Goal: Task Accomplishment & Management: Manage account settings

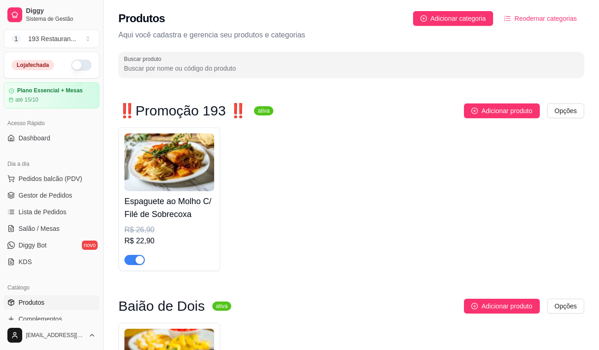
scroll to position [756, 0]
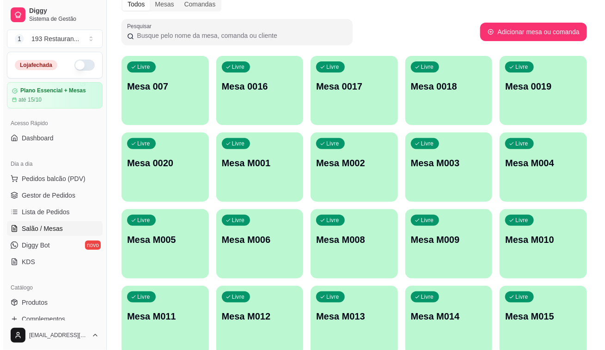
scroll to position [84, 0]
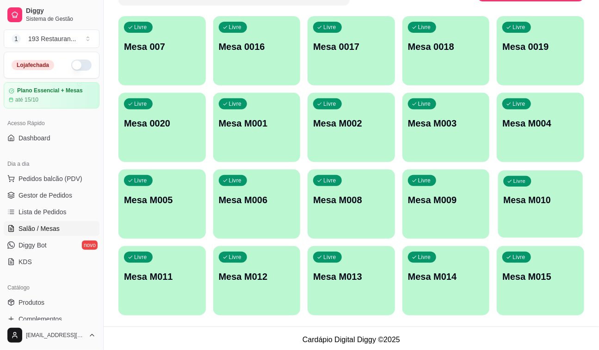
click at [550, 185] on div "Livre Mesa M010" at bounding box center [540, 199] width 85 height 56
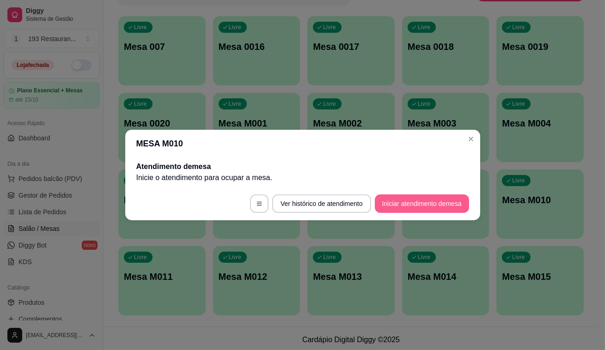
click at [422, 198] on button "Iniciar atendimento de mesa" at bounding box center [422, 204] width 94 height 18
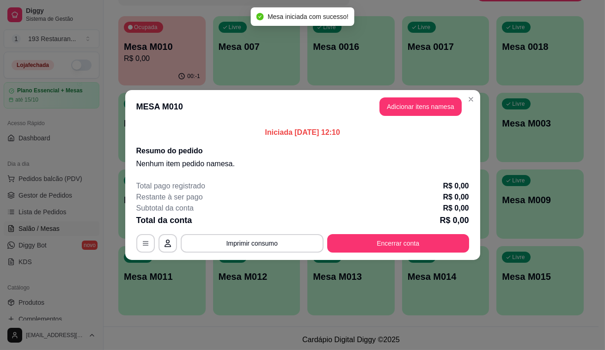
click at [402, 111] on button "Adicionar itens na mesa" at bounding box center [421, 107] width 82 height 18
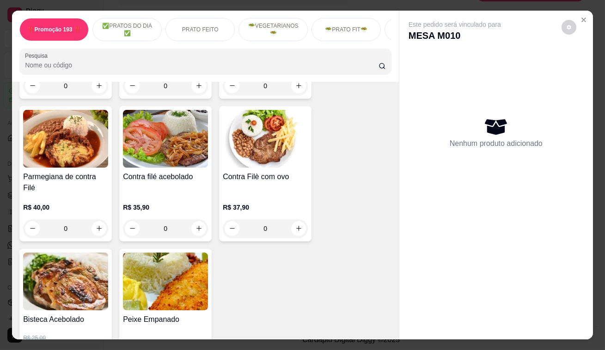
scroll to position [924, 0]
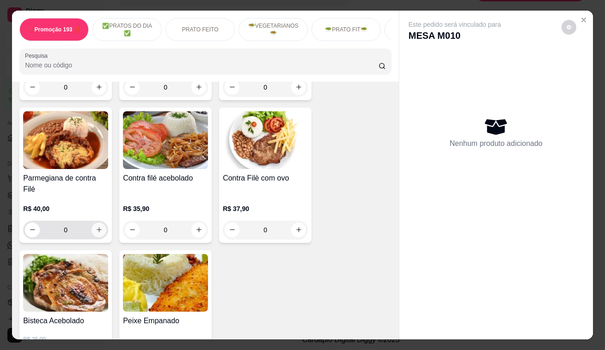
click at [96, 227] on icon "increase-product-quantity" at bounding box center [99, 230] width 7 height 7
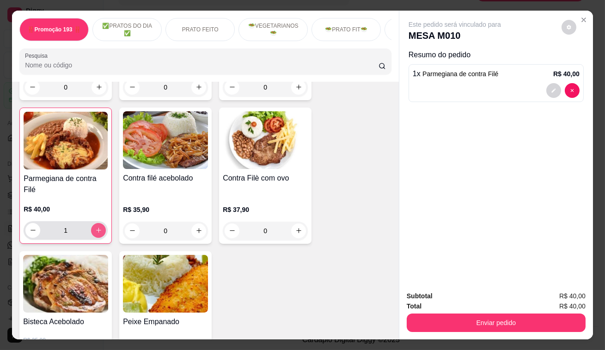
type input "1"
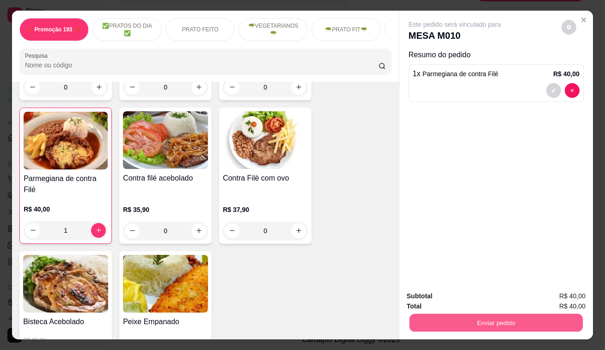
click at [525, 324] on button "Enviar pedido" at bounding box center [496, 323] width 173 height 18
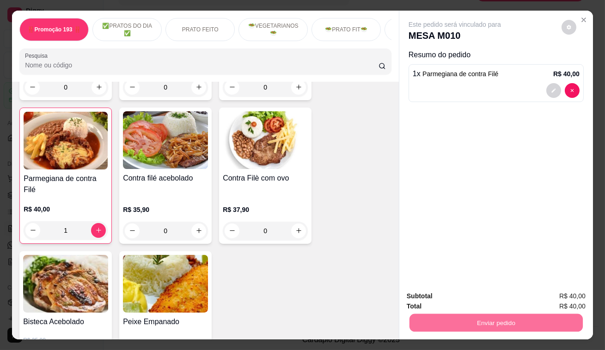
click at [574, 294] on button "Enviar pedido" at bounding box center [562, 298] width 52 height 18
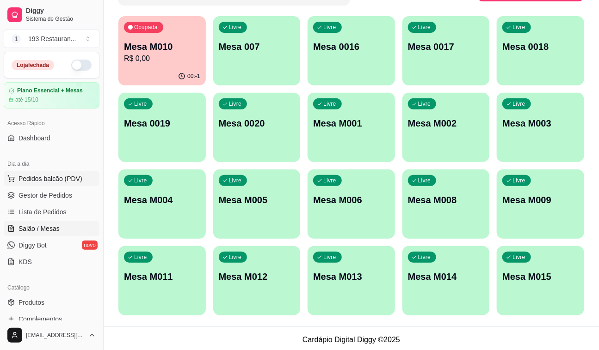
click at [56, 174] on span "Pedidos balcão (PDV)" at bounding box center [50, 178] width 64 height 9
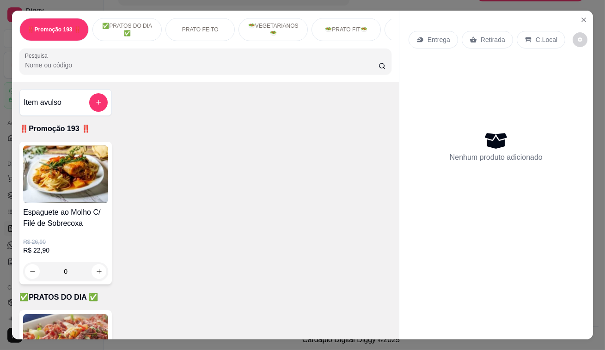
click at [476, 45] on div "Retirada" at bounding box center [487, 40] width 51 height 18
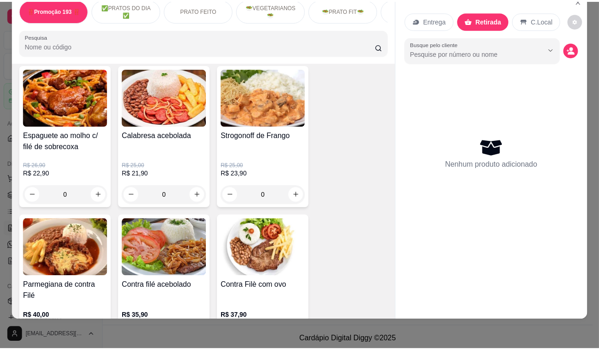
scroll to position [798, 0]
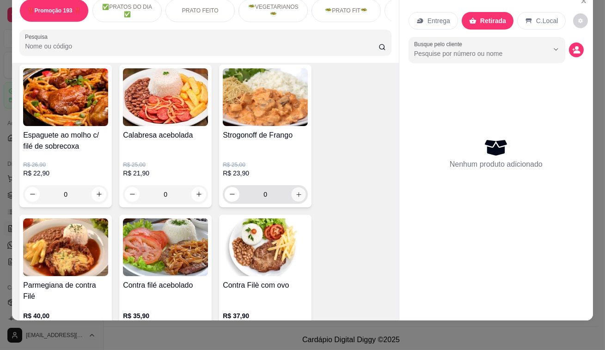
click at [295, 196] on icon "increase-product-quantity" at bounding box center [298, 194] width 7 height 7
type input "1"
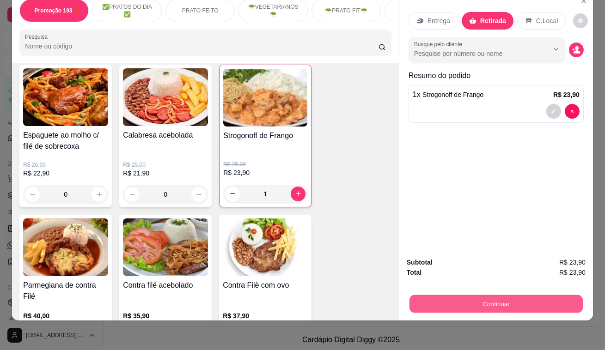
click at [472, 295] on button "Continuar" at bounding box center [496, 304] width 173 height 18
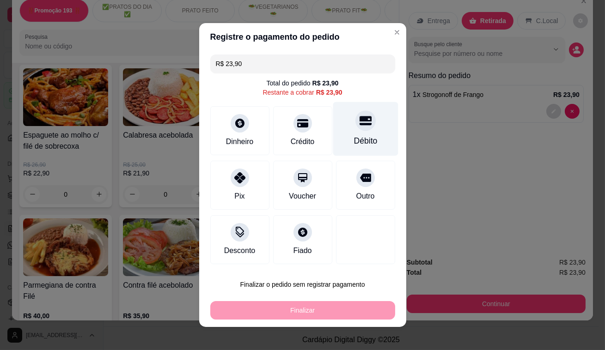
click at [359, 121] on icon at bounding box center [365, 120] width 12 height 9
type input "R$ 0,00"
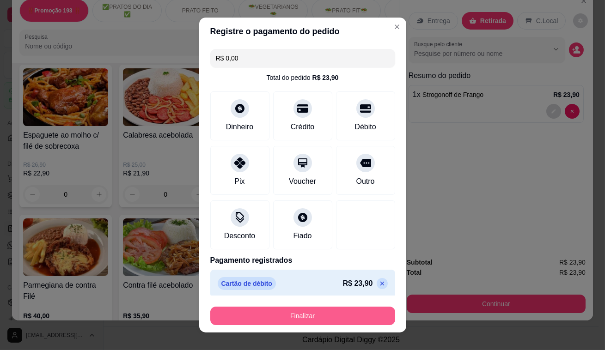
click at [307, 321] on button "Finalizar" at bounding box center [302, 316] width 185 height 18
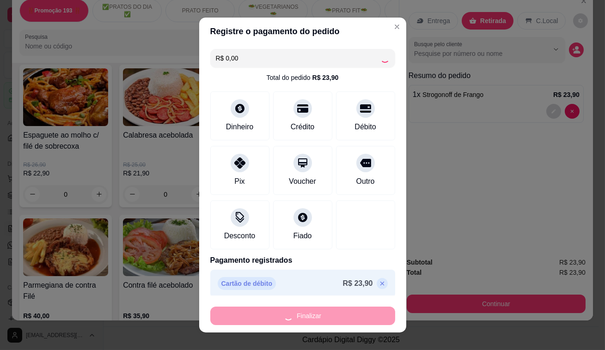
type input "0"
type input "-R$ 23,90"
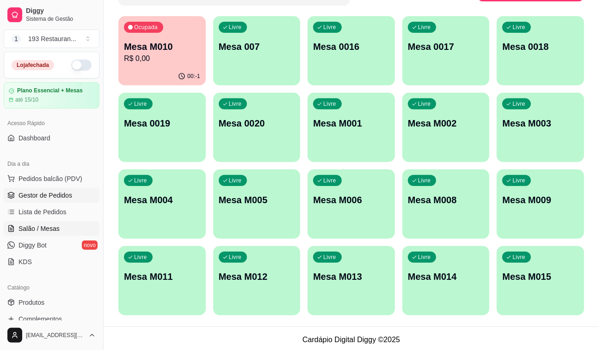
click at [70, 195] on link "Gestor de Pedidos" at bounding box center [52, 195] width 96 height 15
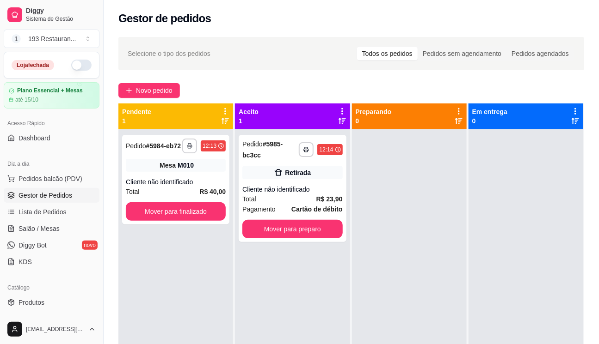
click at [157, 251] on div "**********" at bounding box center [175, 301] width 115 height 344
click at [42, 229] on span "Salão / Mesas" at bounding box center [38, 228] width 41 height 9
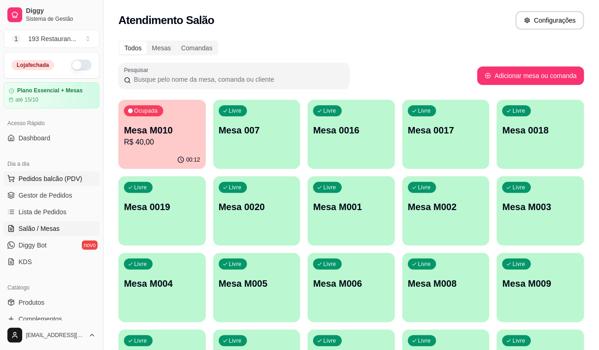
drag, startPoint x: 242, startPoint y: 129, endPoint x: 67, endPoint y: 179, distance: 182.0
click at [67, 179] on span "Pedidos balcão (PDV)" at bounding box center [50, 178] width 64 height 9
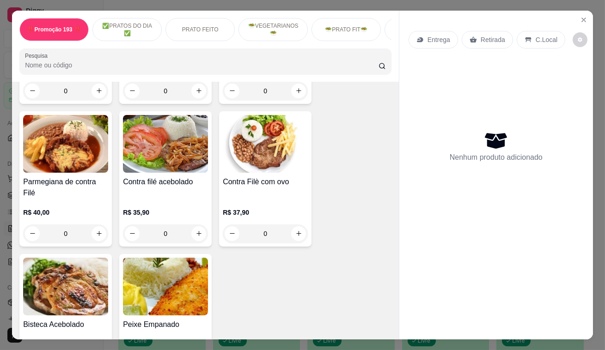
scroll to position [966, 0]
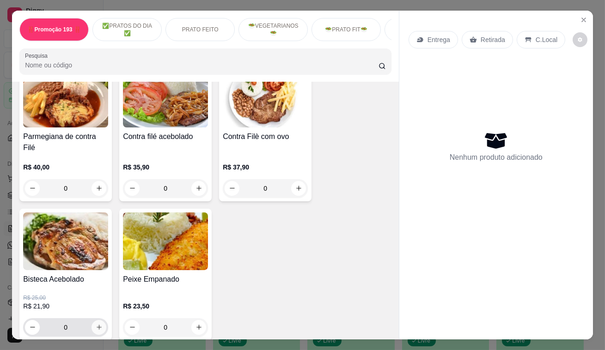
click at [99, 324] on icon "increase-product-quantity" at bounding box center [99, 327] width 7 height 7
type input "1"
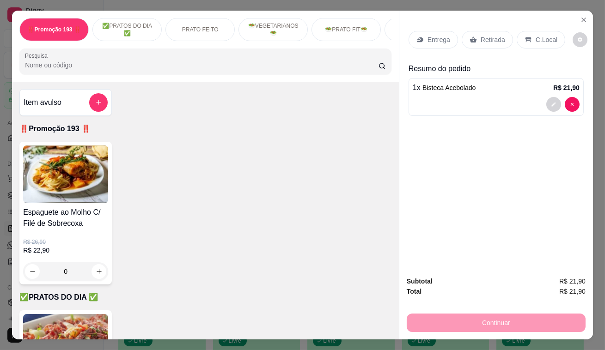
scroll to position [336, 0]
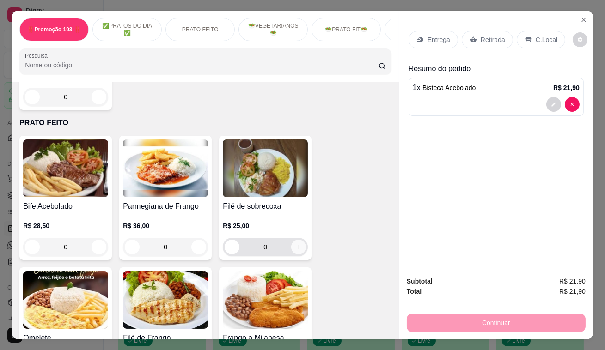
click at [295, 251] on icon "increase-product-quantity" at bounding box center [298, 247] width 7 height 7
type input "1"
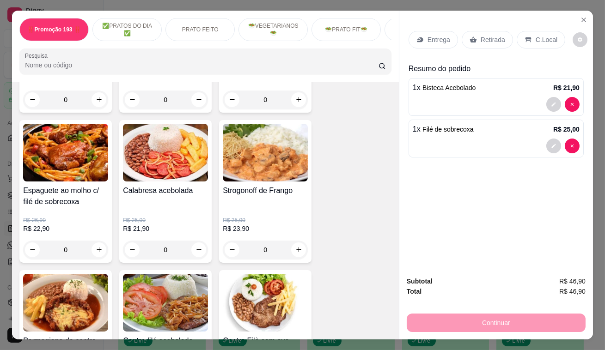
scroll to position [840, 0]
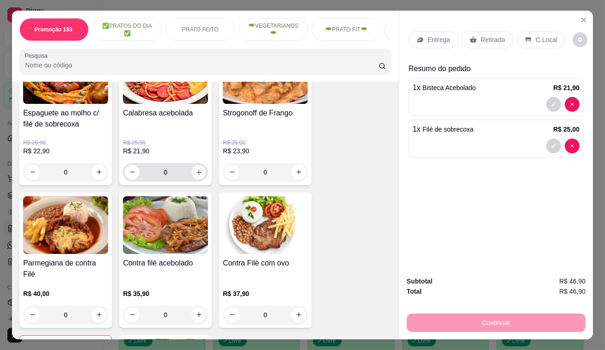
click at [196, 178] on button "increase-product-quantity" at bounding box center [199, 172] width 14 height 14
type input "1"
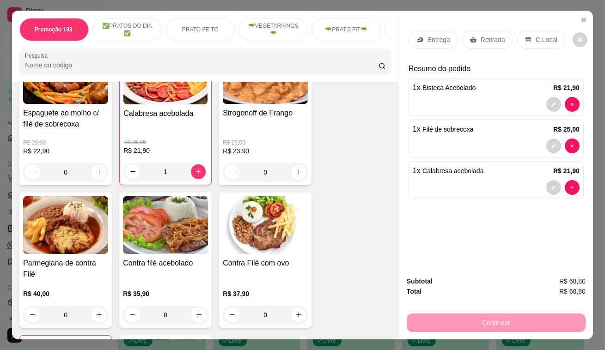
click at [475, 36] on div "Retirada" at bounding box center [487, 40] width 51 height 18
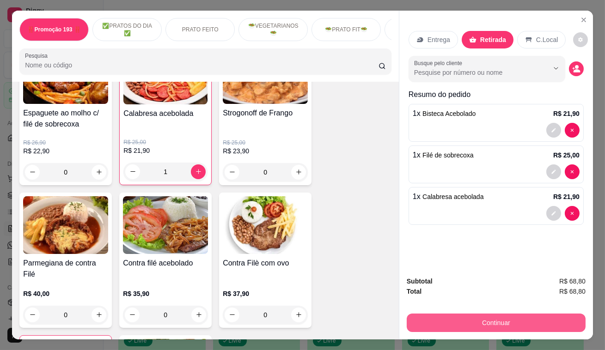
click at [483, 315] on button "Continuar" at bounding box center [496, 323] width 179 height 18
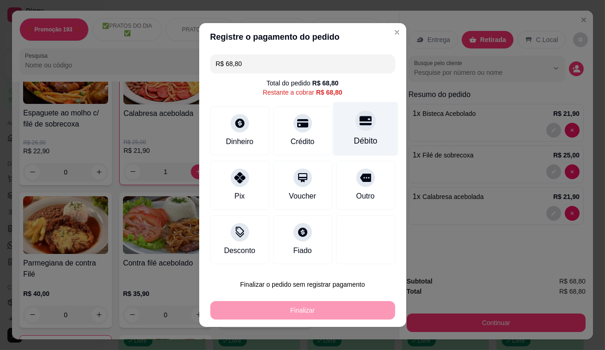
click at [359, 124] on icon at bounding box center [365, 120] width 12 height 9
type input "R$ 0,00"
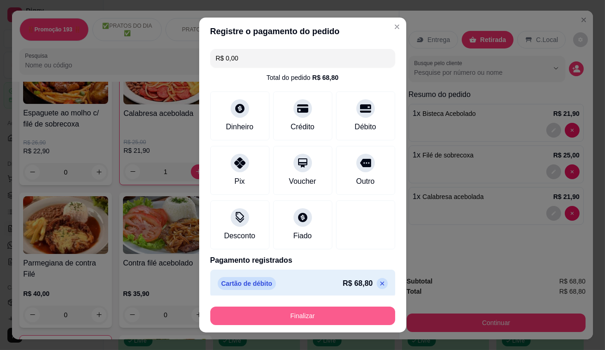
click at [347, 317] on button "Finalizar" at bounding box center [302, 316] width 185 height 18
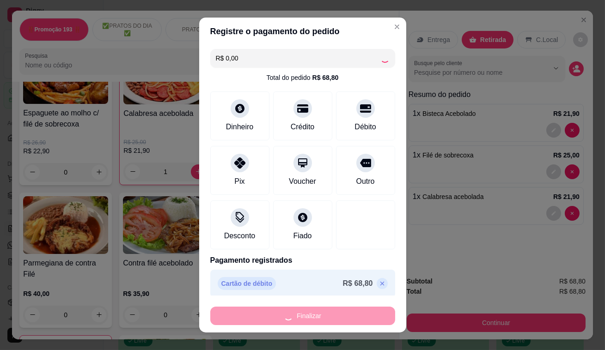
type input "0"
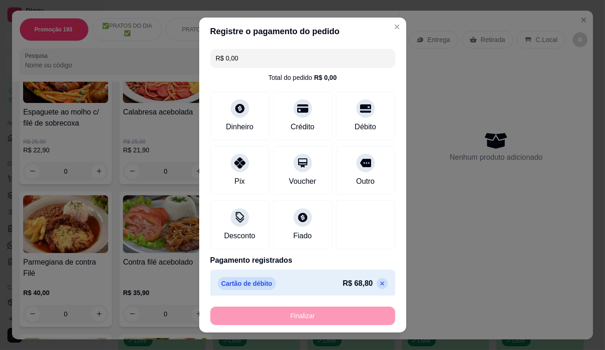
type input "-R$ 68,80"
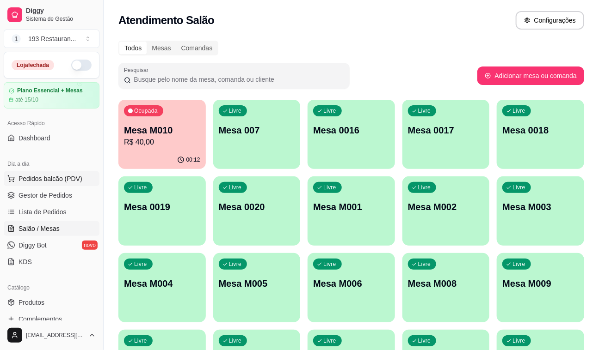
click at [65, 181] on span "Pedidos balcão (PDV)" at bounding box center [50, 178] width 64 height 9
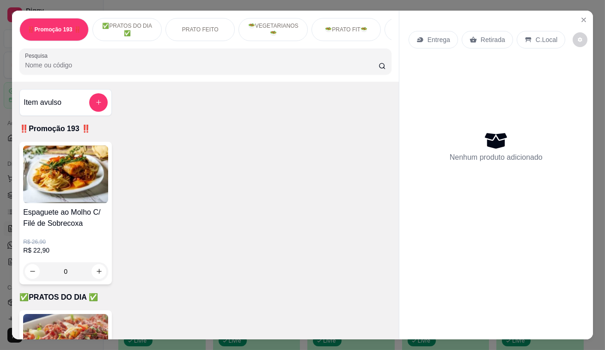
click at [492, 37] on p "Retirada" at bounding box center [493, 39] width 24 height 9
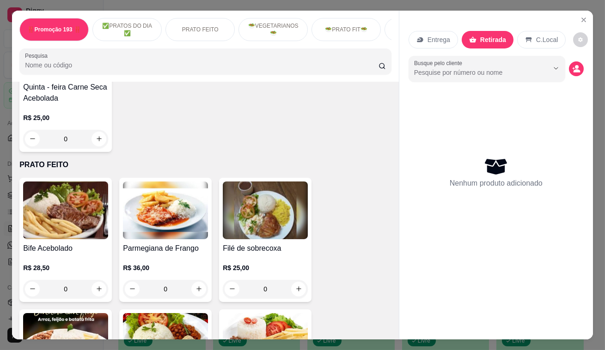
scroll to position [546, 0]
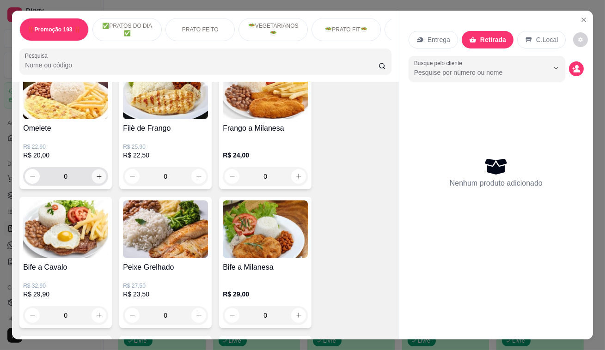
click at [96, 177] on icon "increase-product-quantity" at bounding box center [99, 176] width 7 height 7
type input "1"
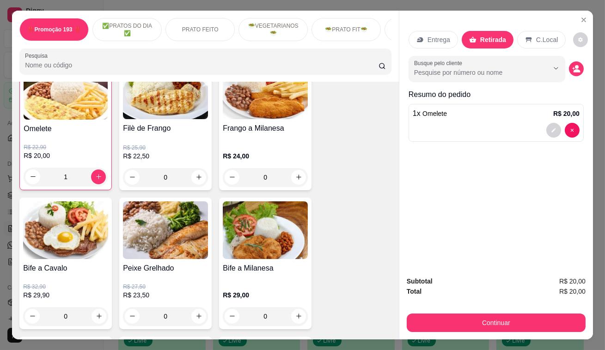
scroll to position [546, 0]
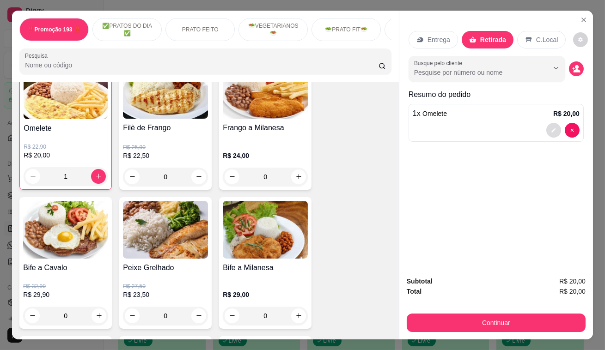
click at [550, 123] on button "decrease-product-quantity" at bounding box center [553, 130] width 15 height 15
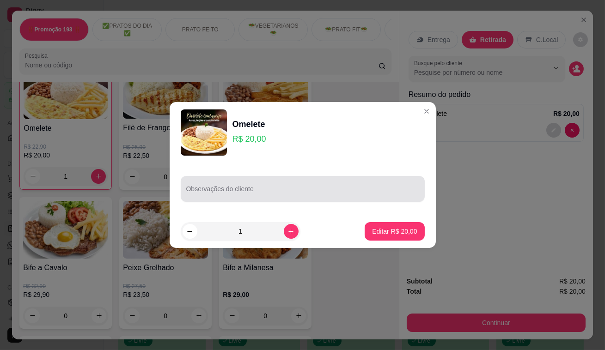
click at [227, 184] on div at bounding box center [302, 189] width 233 height 18
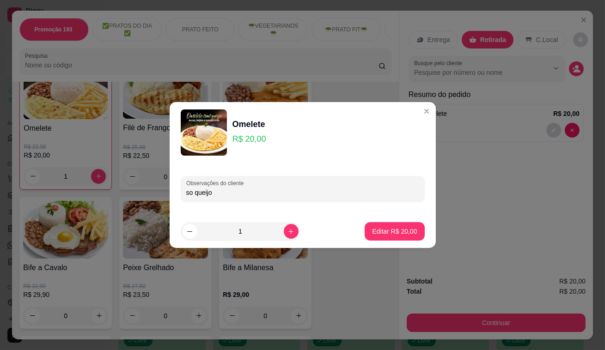
type input "so queijo"
click at [384, 231] on p "Editar R$ 20,00" at bounding box center [394, 231] width 43 height 9
type input "0"
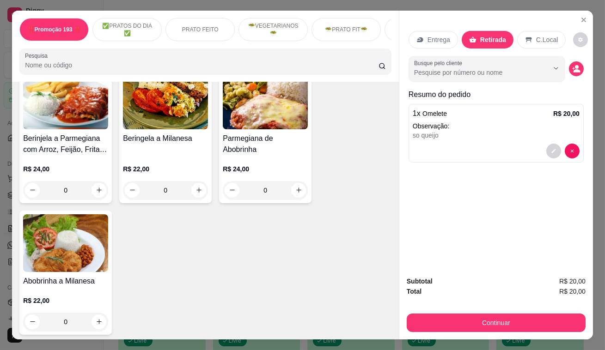
scroll to position [1176, 0]
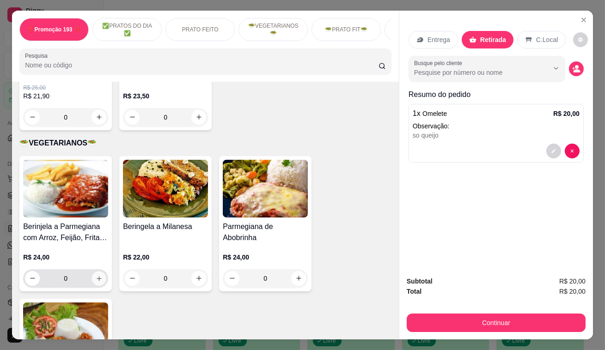
click at [98, 271] on button "increase-product-quantity" at bounding box center [99, 278] width 14 height 14
type input "1"
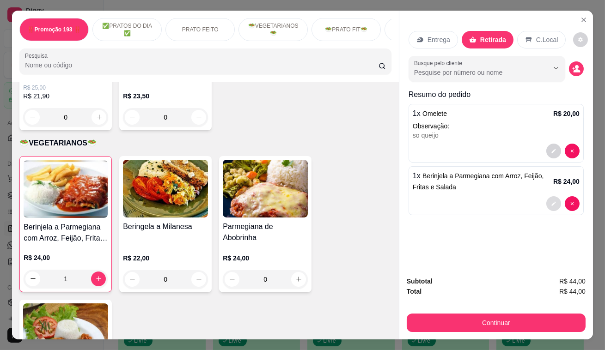
click at [553, 197] on button "decrease-product-quantity" at bounding box center [553, 203] width 15 height 15
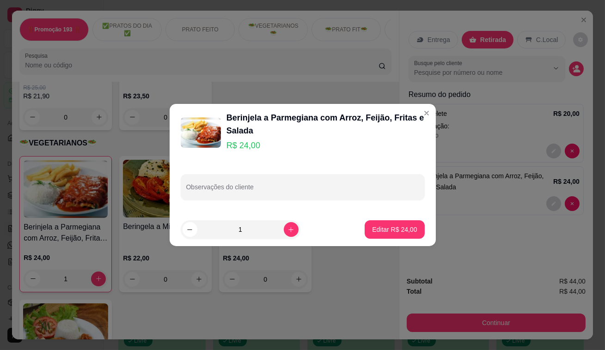
click at [266, 176] on div "Observações do cliente" at bounding box center [303, 187] width 244 height 26
type input "com feijao"
click at [376, 223] on button "Editar R$ 24,00" at bounding box center [395, 229] width 60 height 18
type input "0"
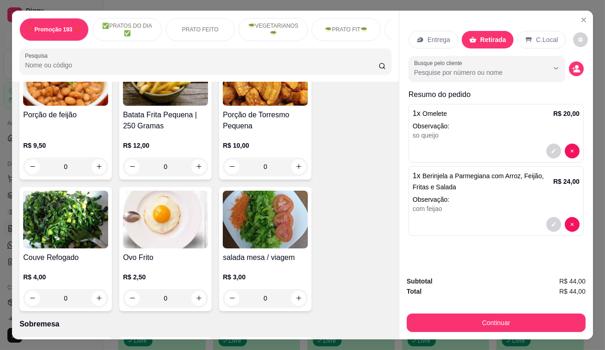
scroll to position [2773, 0]
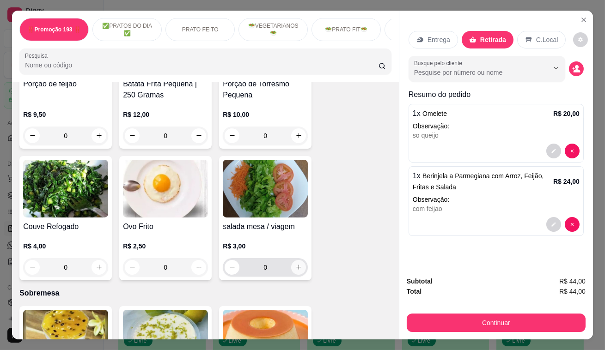
click at [295, 260] on button "increase-product-quantity" at bounding box center [298, 267] width 15 height 15
type input "1"
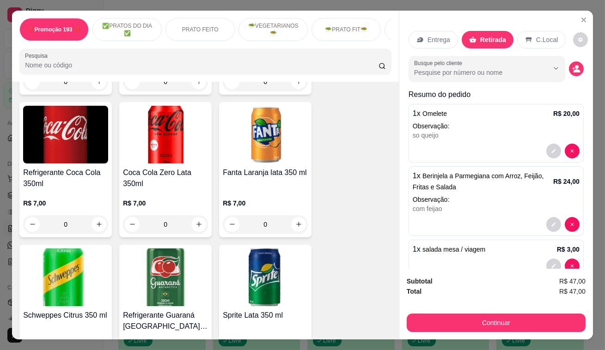
scroll to position [3698, 0]
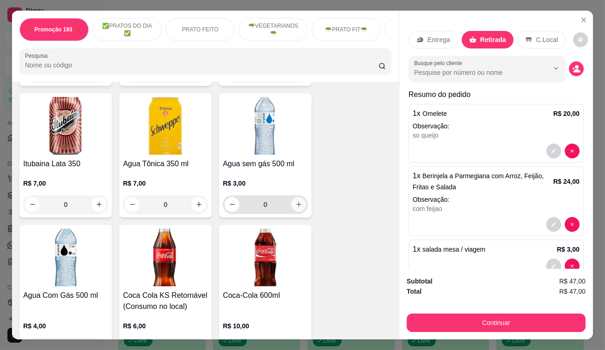
click at [299, 197] on button "increase-product-quantity" at bounding box center [298, 204] width 15 height 15
type input "1"
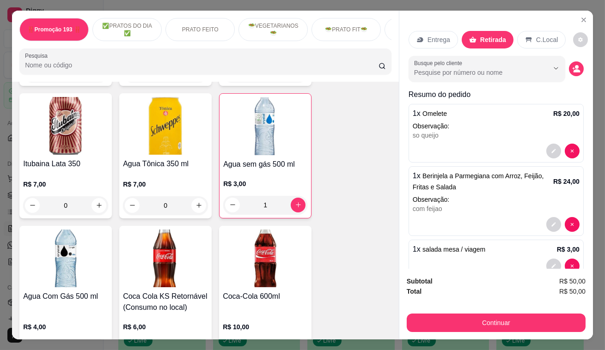
click at [529, 315] on button "Continuar" at bounding box center [496, 323] width 179 height 18
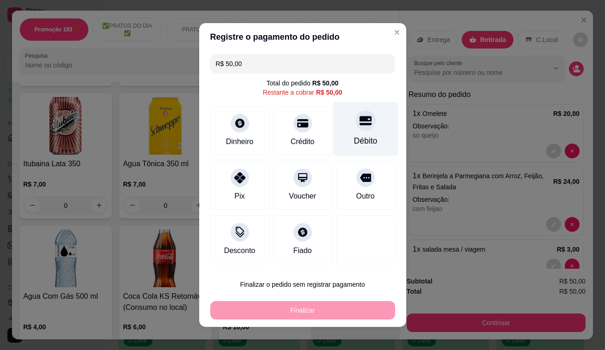
click at [363, 122] on div at bounding box center [365, 120] width 20 height 20
type input "R$ 0,00"
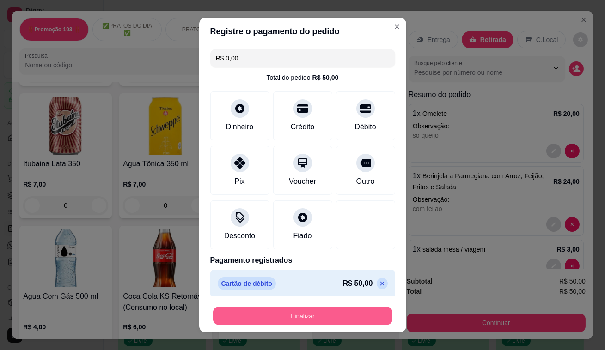
click at [343, 316] on button "Finalizar" at bounding box center [302, 316] width 179 height 18
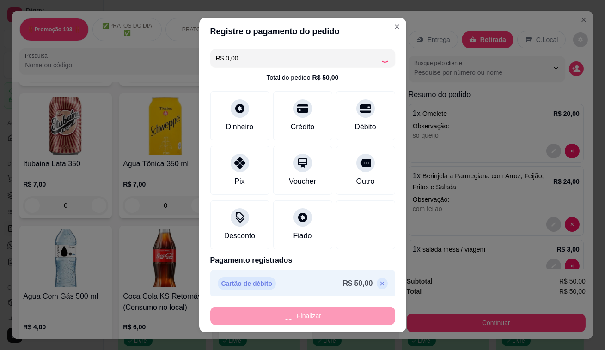
type input "0"
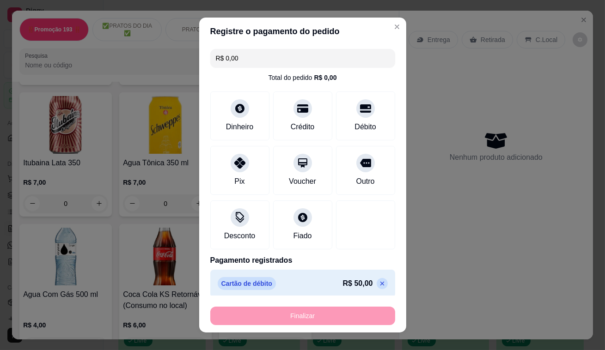
type input "-R$ 50,00"
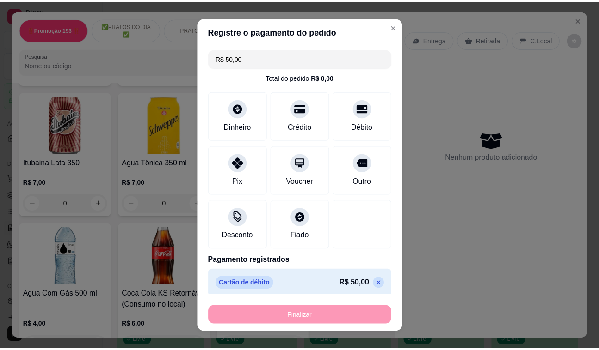
scroll to position [3697, 0]
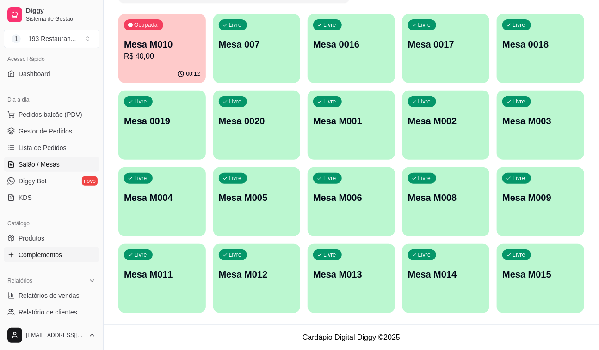
scroll to position [126, 0]
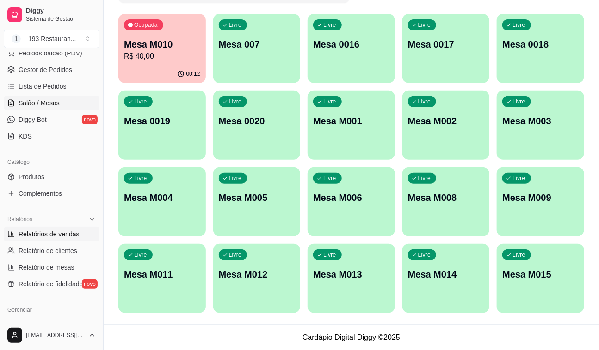
click at [50, 233] on span "Relatórios de vendas" at bounding box center [48, 234] width 61 height 9
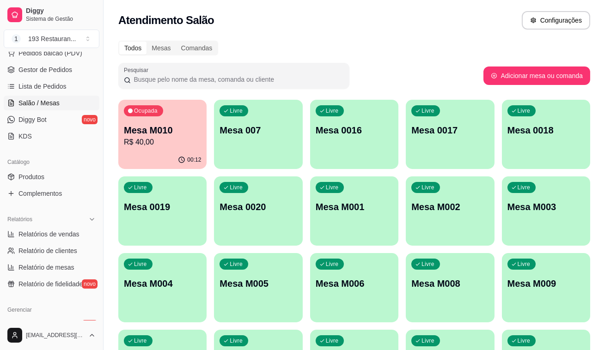
select select "ALL"
select select "0"
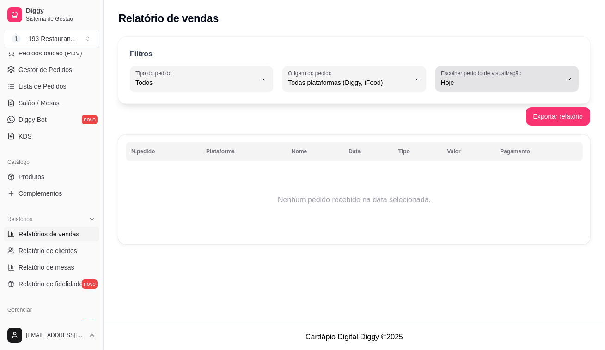
click at [499, 80] on span "Hoje" at bounding box center [501, 82] width 121 height 9
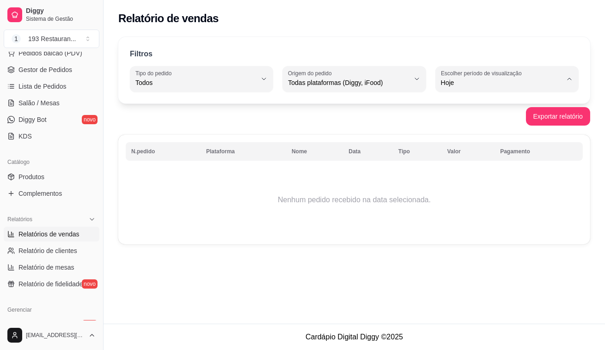
click at [474, 121] on span "Ontem" at bounding box center [502, 119] width 115 height 9
type input "1"
select select "1"
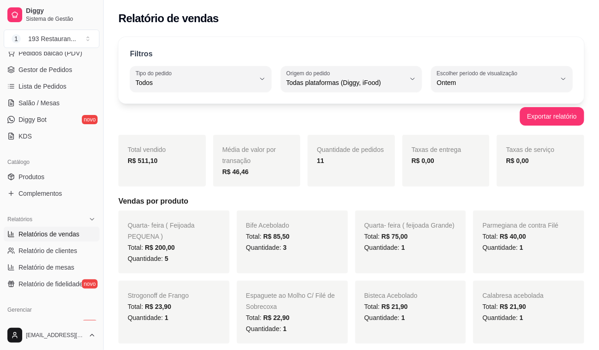
click at [44, 94] on ul "Pedidos balcão (PDV) Gestor de Pedidos Lista de Pedidos Salão / Mesas Diggy Bot…" at bounding box center [52, 95] width 96 height 98
click at [43, 103] on span "Salão / Mesas" at bounding box center [38, 102] width 41 height 9
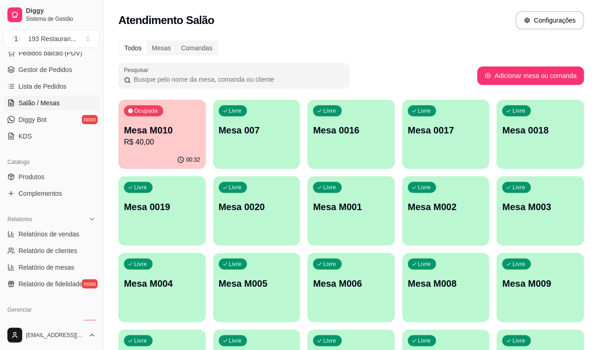
click at [185, 142] on p "R$ 40,00" at bounding box center [162, 142] width 76 height 11
click at [145, 134] on p "Mesa M010" at bounding box center [162, 130] width 76 height 13
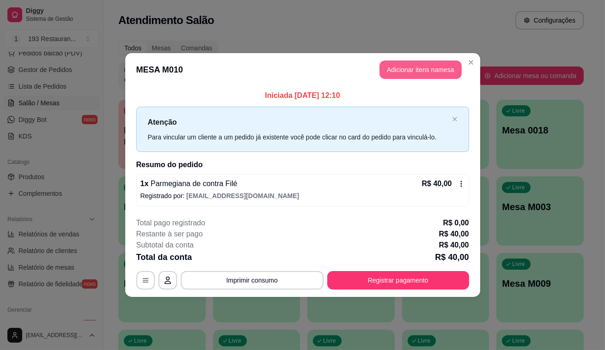
click at [416, 75] on button "Adicionar itens na mesa" at bounding box center [421, 70] width 82 height 18
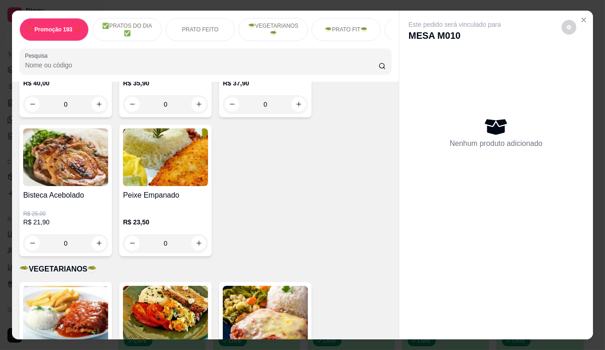
scroll to position [882, 0]
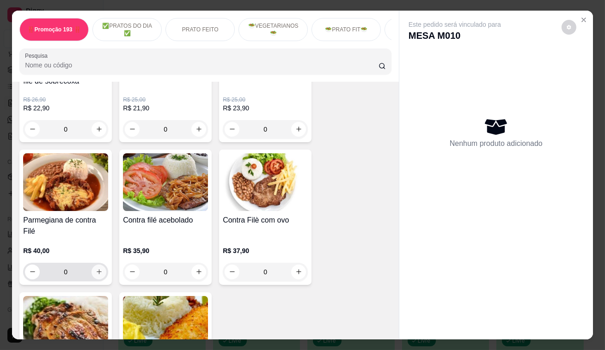
click at [98, 269] on icon "increase-product-quantity" at bounding box center [99, 272] width 7 height 7
type input "1"
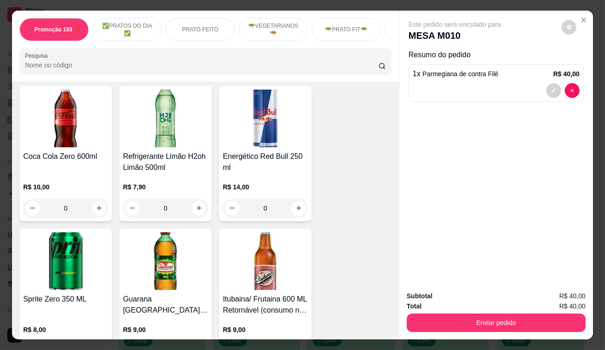
scroll to position [3992, 0]
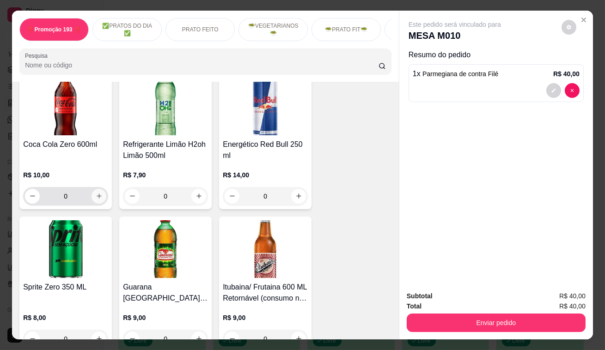
click at [96, 193] on icon "increase-product-quantity" at bounding box center [99, 196] width 7 height 7
type input "1"
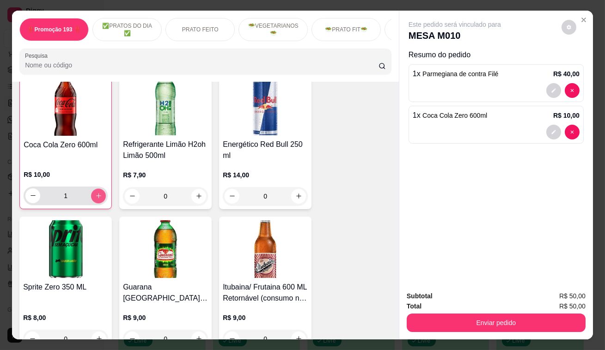
scroll to position [3992, 0]
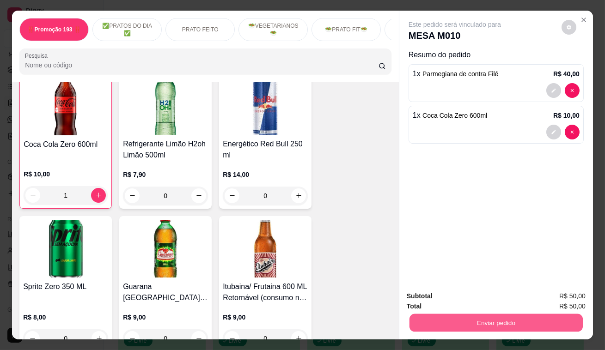
click at [441, 316] on button "Enviar pedido" at bounding box center [496, 323] width 173 height 18
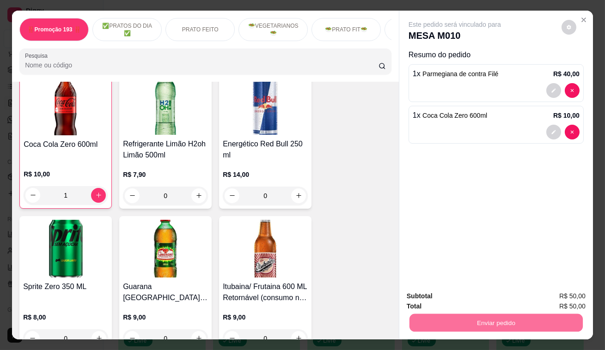
click at [571, 296] on button "Enviar pedido" at bounding box center [562, 298] width 52 height 18
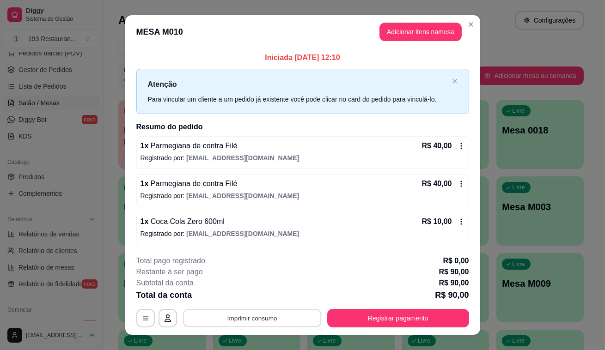
click at [225, 320] on button "Imprimir consumo" at bounding box center [252, 318] width 139 height 18
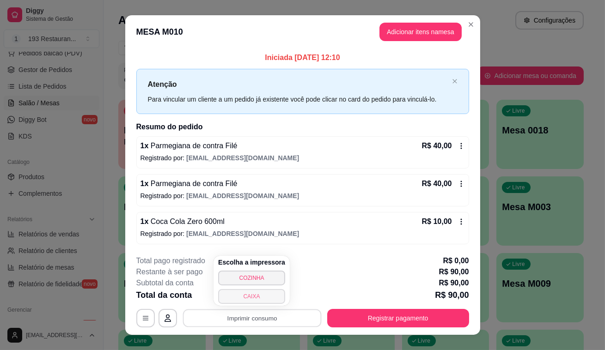
click at [254, 295] on button "CAIXA" at bounding box center [251, 296] width 67 height 15
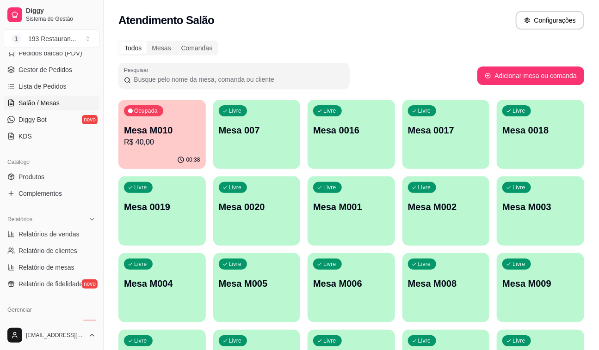
click at [276, 285] on p "Mesa M005" at bounding box center [257, 283] width 76 height 13
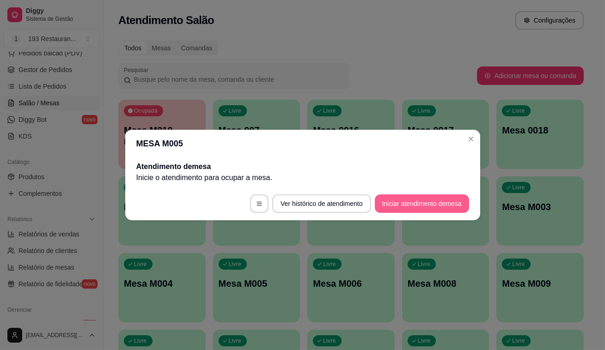
click at [419, 199] on button "Iniciar atendimento de mesa" at bounding box center [422, 204] width 94 height 18
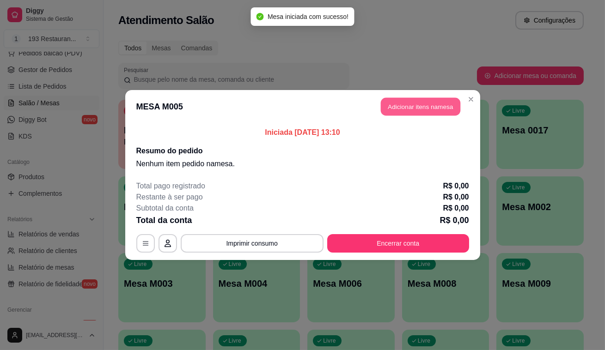
click at [396, 103] on button "Adicionar itens na mesa" at bounding box center [421, 107] width 80 height 18
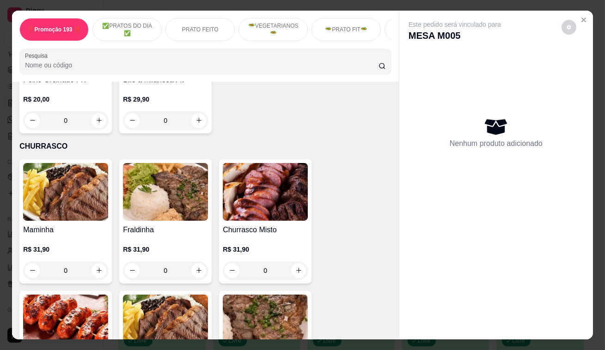
scroll to position [1891, 0]
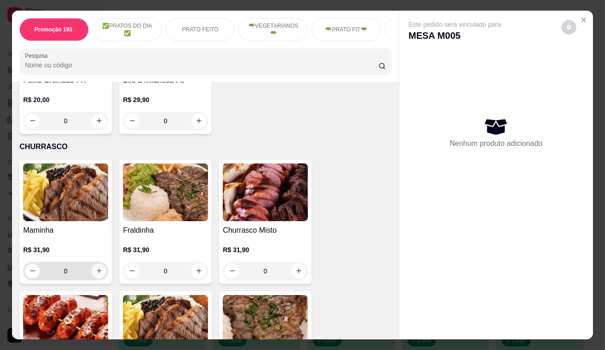
click at [98, 268] on icon "increase-product-quantity" at bounding box center [99, 271] width 7 height 7
type input "1"
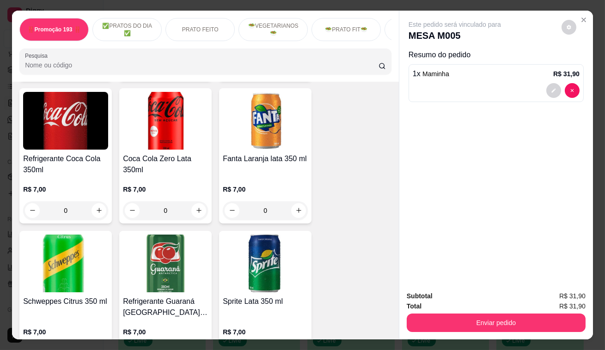
scroll to position [3404, 0]
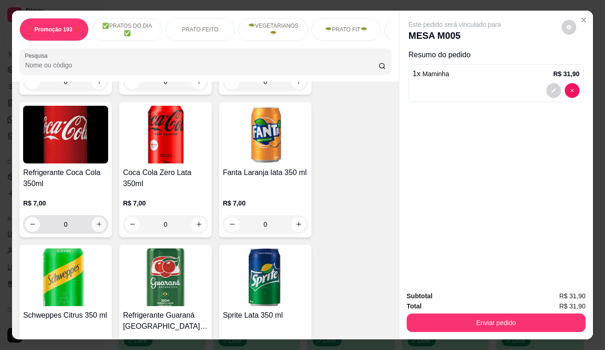
click at [96, 221] on icon "increase-product-quantity" at bounding box center [99, 224] width 7 height 7
type input "1"
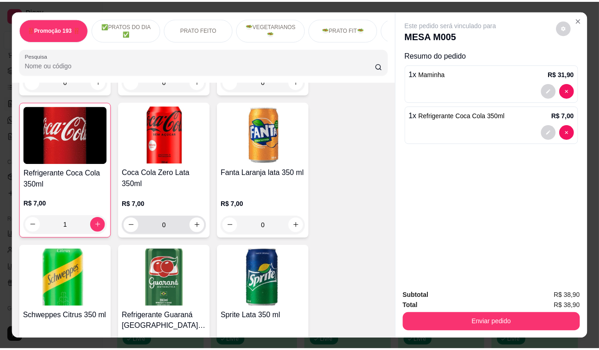
scroll to position [3404, 0]
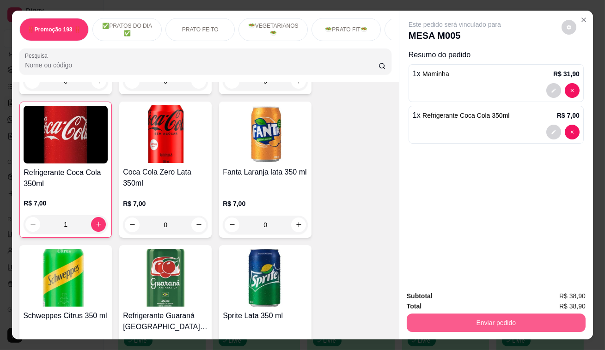
click at [540, 319] on button "Enviar pedido" at bounding box center [496, 323] width 179 height 18
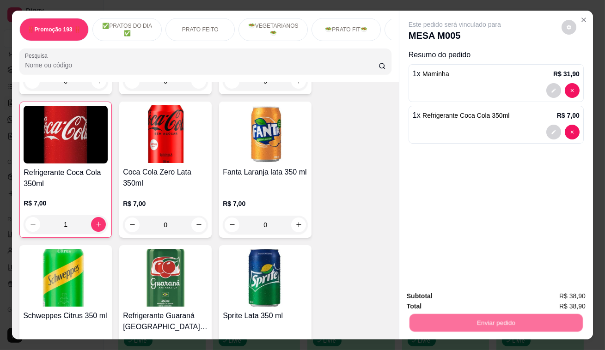
click at [547, 293] on button "Enviar pedido" at bounding box center [562, 297] width 51 height 17
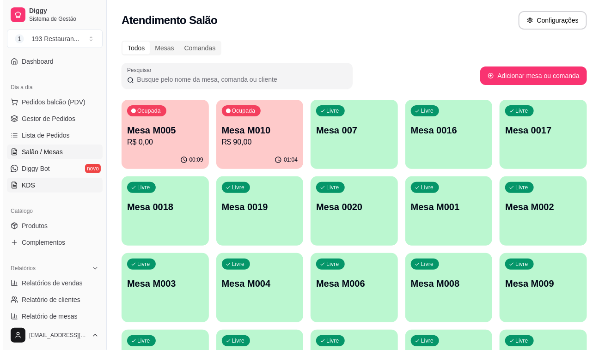
scroll to position [0, 0]
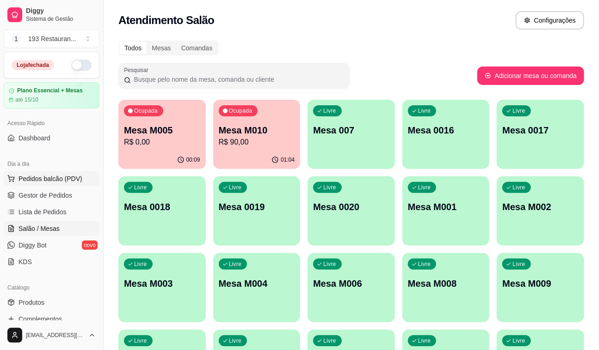
click at [49, 174] on span "Pedidos balcão (PDV)" at bounding box center [50, 178] width 64 height 9
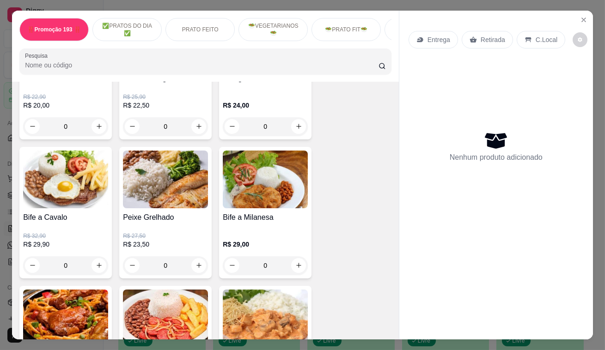
scroll to position [672, 0]
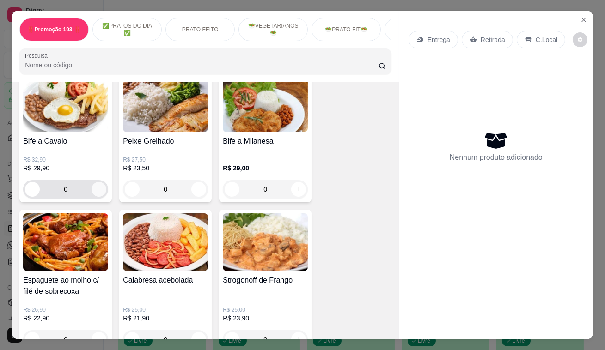
click at [96, 187] on button "increase-product-quantity" at bounding box center [99, 189] width 15 height 15
type input "1"
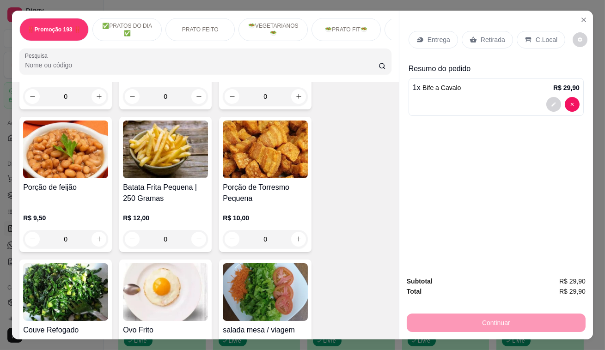
scroll to position [2732, 0]
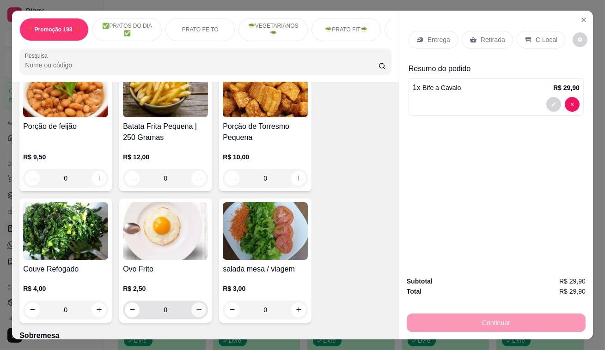
click at [196, 306] on icon "increase-product-quantity" at bounding box center [199, 309] width 7 height 7
type input "1"
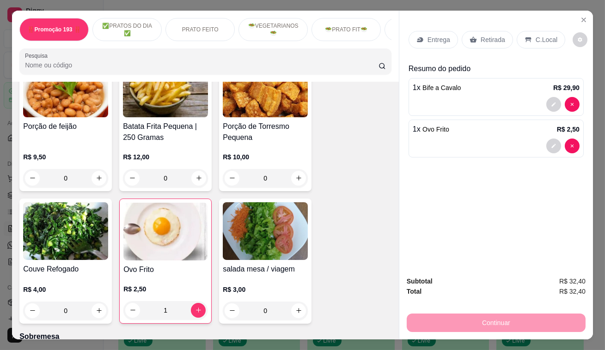
click at [485, 40] on p "Retirada" at bounding box center [493, 39] width 24 height 9
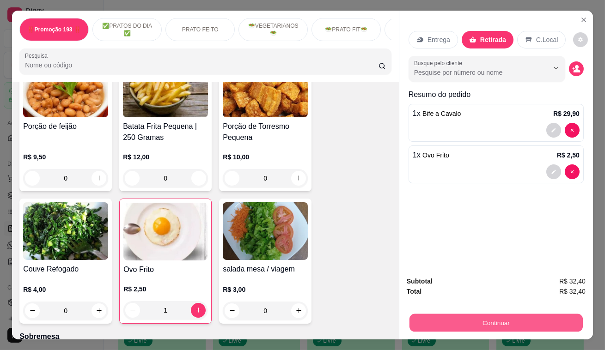
click at [543, 325] on button "Continuar" at bounding box center [496, 323] width 173 height 18
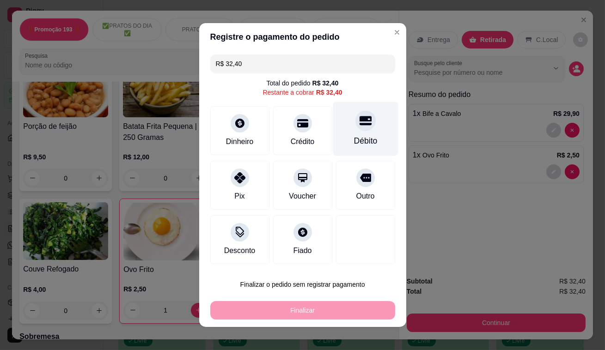
click at [362, 115] on div at bounding box center [365, 120] width 20 height 20
type input "R$ 0,00"
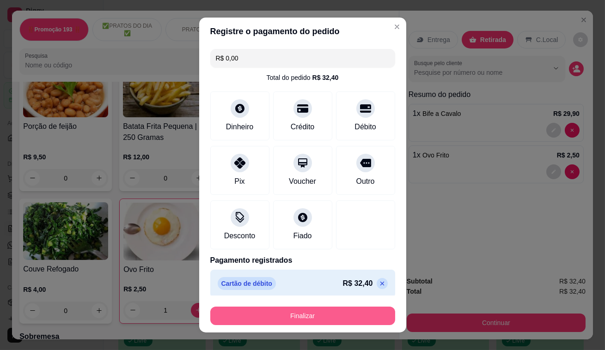
click at [356, 315] on button "Finalizar" at bounding box center [302, 316] width 185 height 18
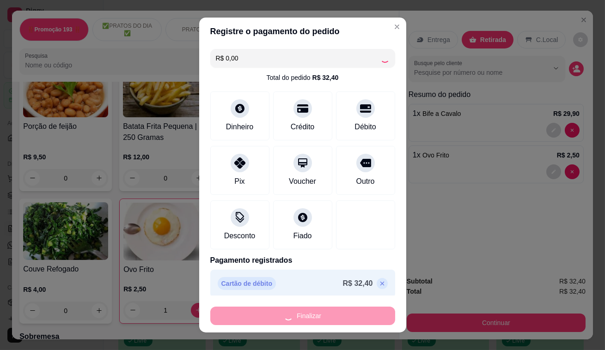
type input "0"
type input "-R$ 32,40"
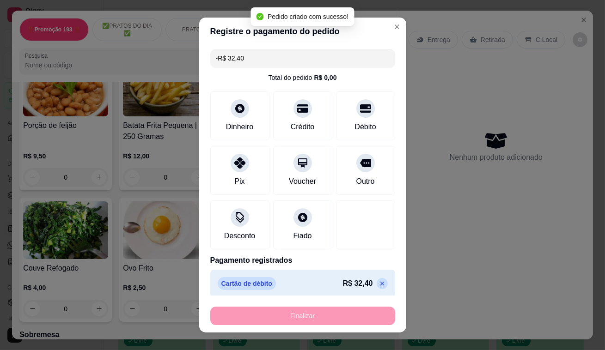
scroll to position [2731, 0]
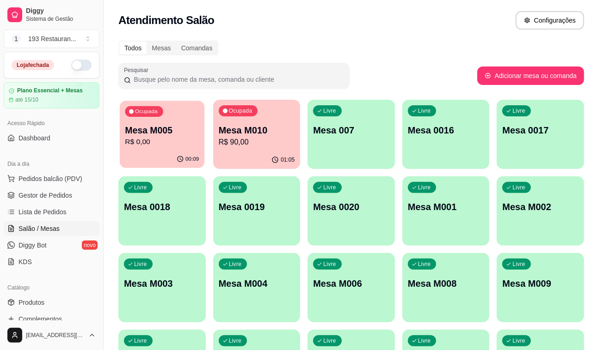
click at [162, 125] on p "Mesa M005" at bounding box center [162, 130] width 74 height 12
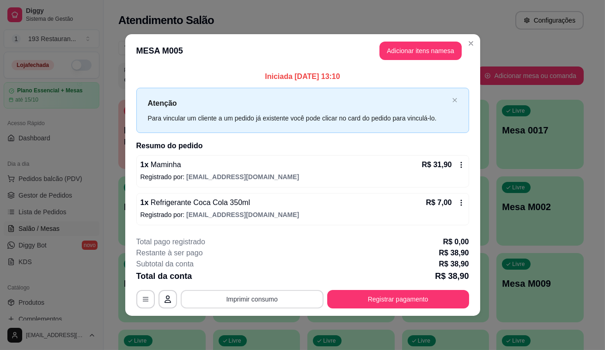
click at [305, 295] on button "Imprimir consumo" at bounding box center [252, 299] width 143 height 18
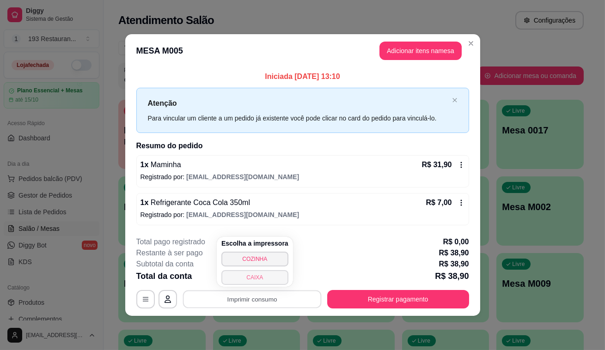
click at [275, 281] on button "CAIXA" at bounding box center [254, 277] width 67 height 15
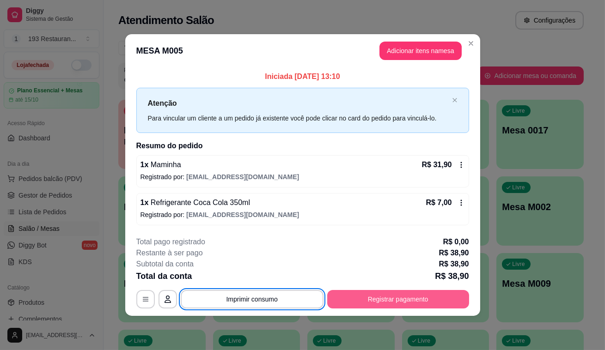
click at [426, 294] on button "Registrar pagamento" at bounding box center [398, 299] width 142 height 18
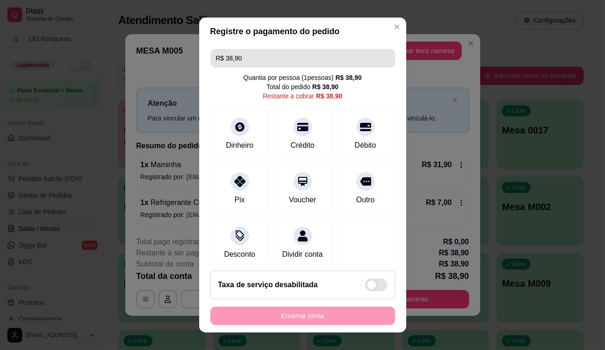
click at [246, 56] on input "R$ 38,90" at bounding box center [303, 58] width 174 height 18
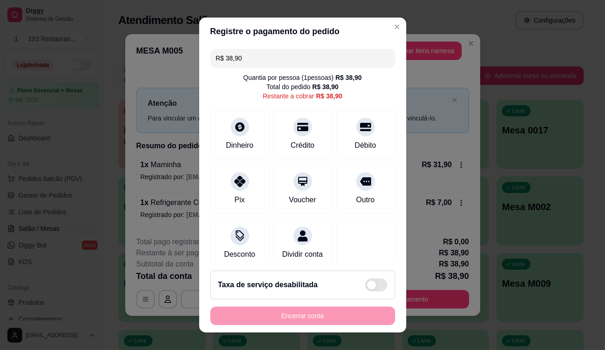
click at [246, 56] on input "R$ 38,90" at bounding box center [303, 58] width 174 height 18
click at [296, 129] on icon at bounding box center [302, 124] width 12 height 9
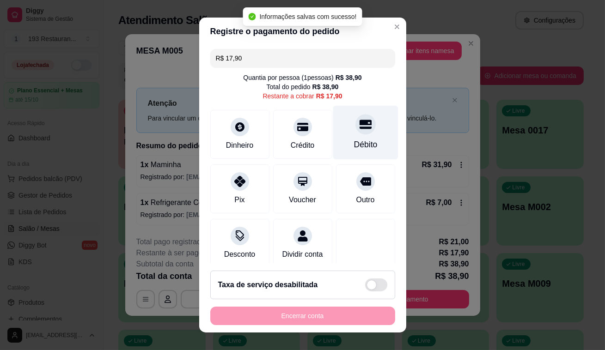
click at [359, 119] on icon at bounding box center [365, 124] width 12 height 12
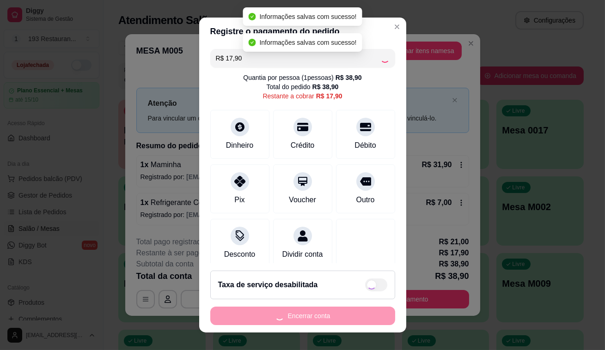
type input "R$ 0,00"
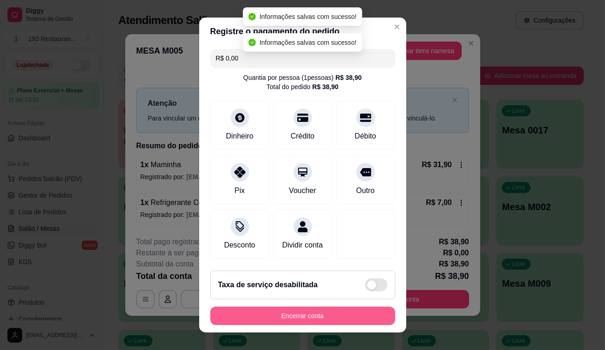
click at [373, 318] on button "Encerrar conta" at bounding box center [302, 316] width 185 height 18
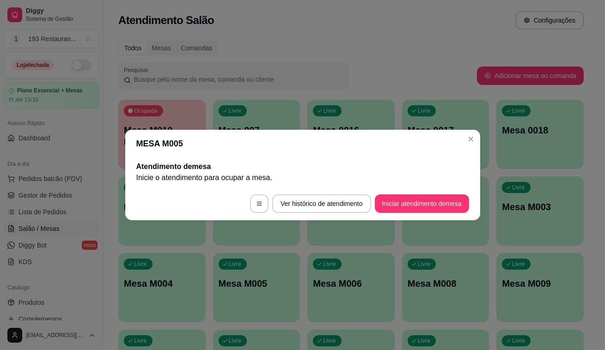
click at [471, 147] on header "MESA M005" at bounding box center [302, 144] width 355 height 28
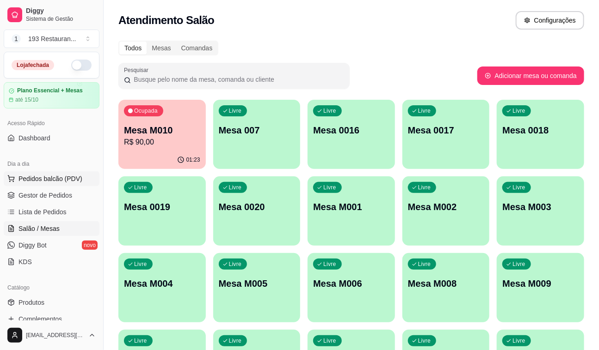
click at [63, 173] on button "Pedidos balcão (PDV)" at bounding box center [52, 178] width 96 height 15
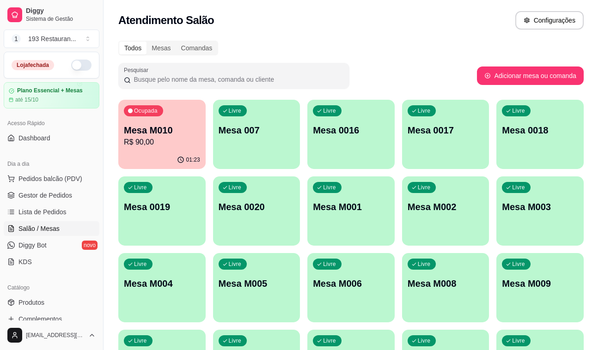
click at [483, 37] on p "Retirada" at bounding box center [493, 39] width 24 height 9
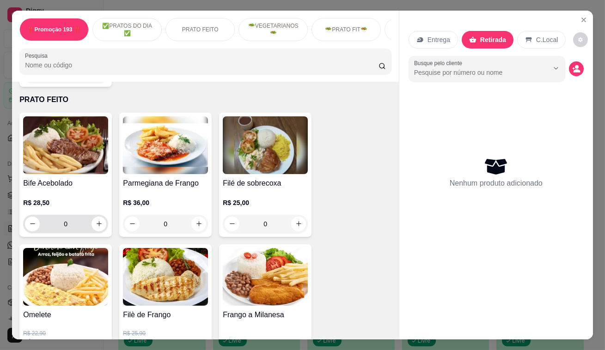
scroll to position [420, 0]
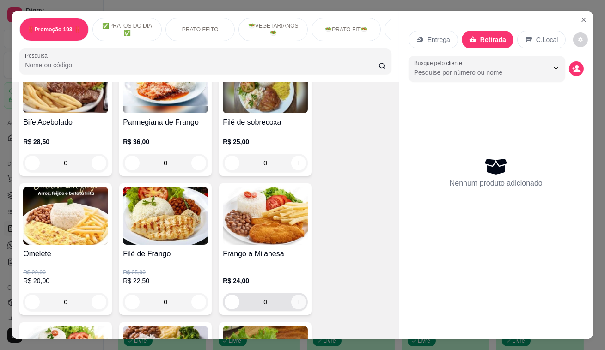
click at [296, 309] on button "increase-product-quantity" at bounding box center [298, 302] width 15 height 15
type input "1"
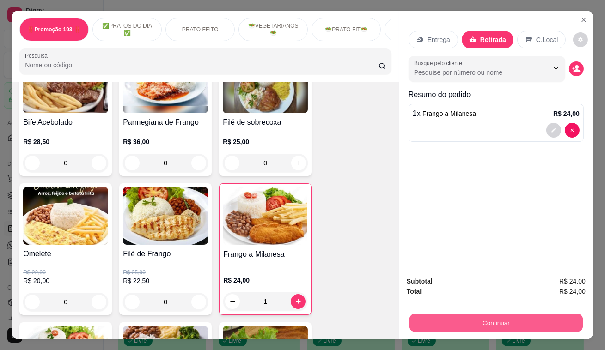
click at [496, 316] on button "Continuar" at bounding box center [496, 323] width 173 height 18
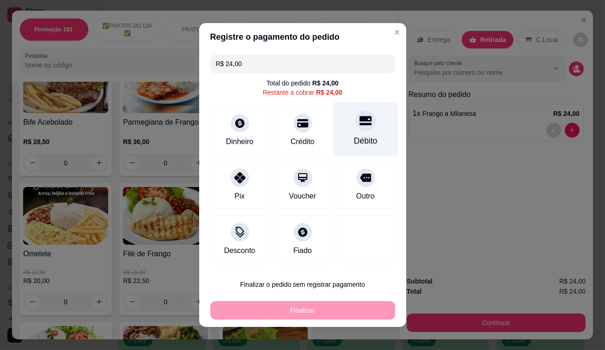
click at [361, 120] on icon at bounding box center [365, 120] width 12 height 9
type input "R$ 0,00"
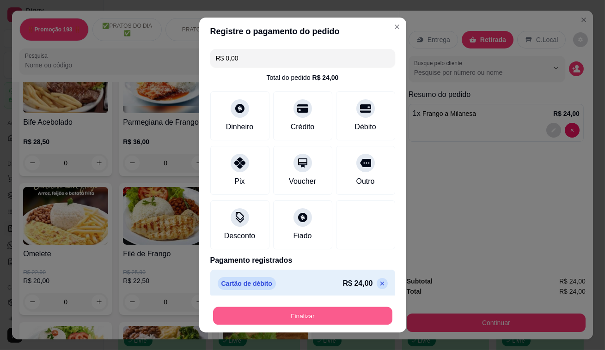
click at [340, 324] on button "Finalizar" at bounding box center [302, 316] width 179 height 18
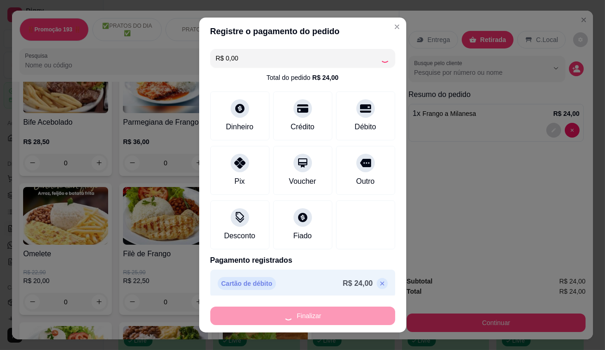
type input "0"
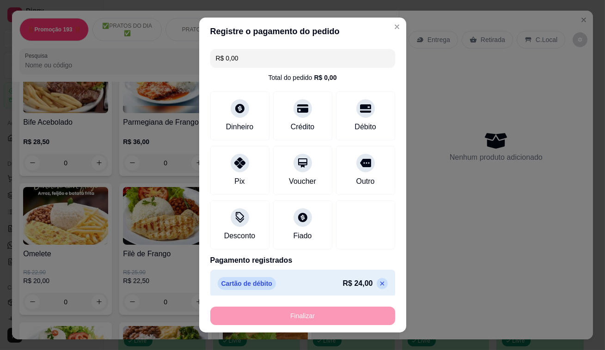
type input "-R$ 24,00"
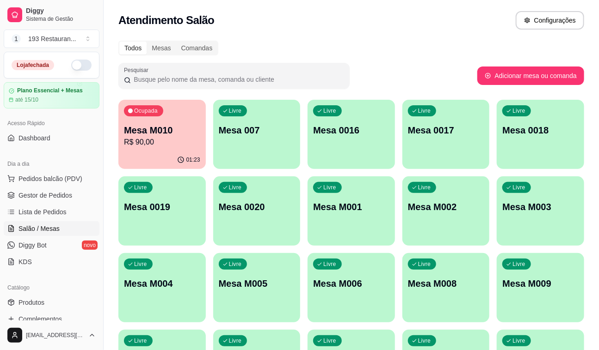
click at [178, 129] on p "Mesa M010" at bounding box center [162, 130] width 76 height 13
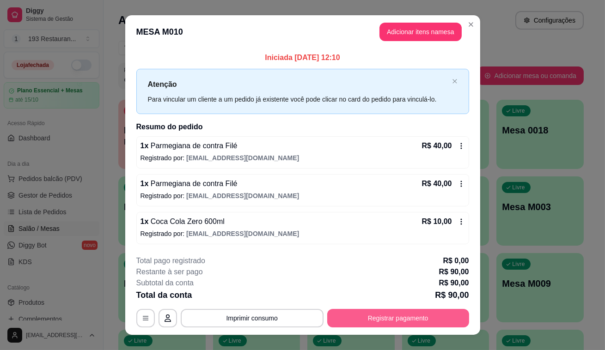
click at [337, 319] on button "Registrar pagamento" at bounding box center [398, 318] width 142 height 18
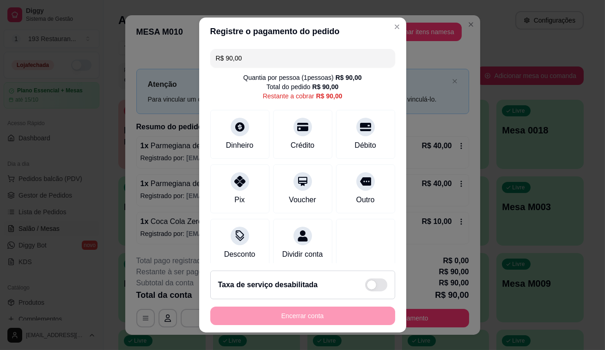
click at [249, 63] on input "R$ 90,00" at bounding box center [303, 58] width 174 height 18
click at [296, 139] on div "Crédito" at bounding box center [302, 145] width 26 height 12
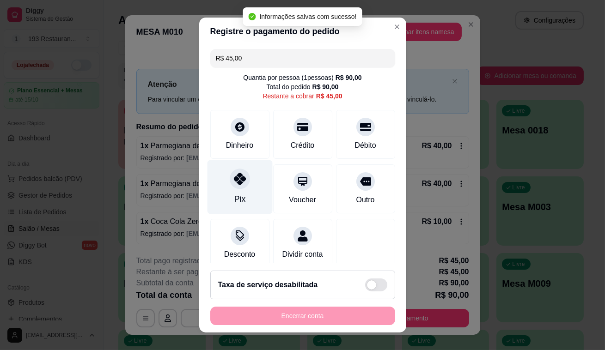
click at [233, 183] on icon at bounding box center [239, 179] width 12 height 12
type input "R$ 0,00"
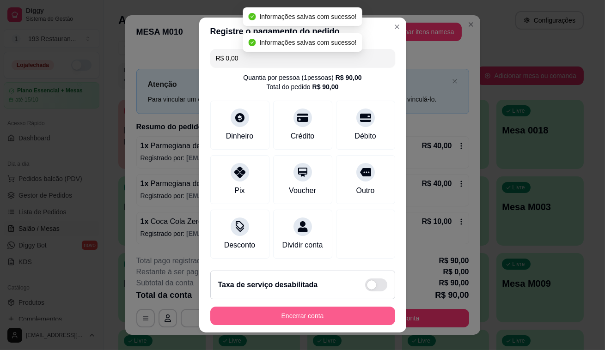
click at [312, 320] on button "Encerrar conta" at bounding box center [302, 316] width 185 height 18
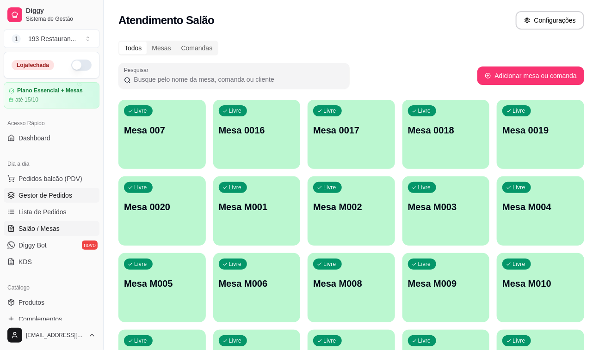
click at [49, 196] on span "Gestor de Pedidos" at bounding box center [45, 195] width 54 height 9
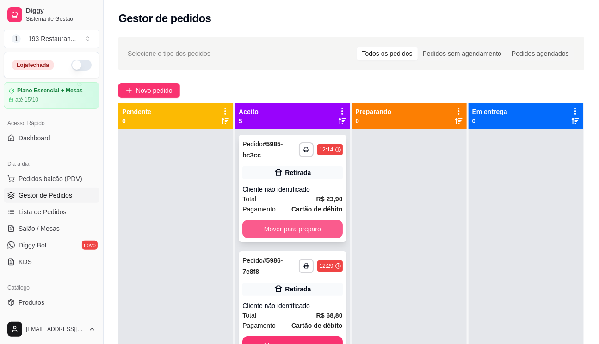
click at [320, 233] on button "Mover para preparo" at bounding box center [292, 229] width 100 height 18
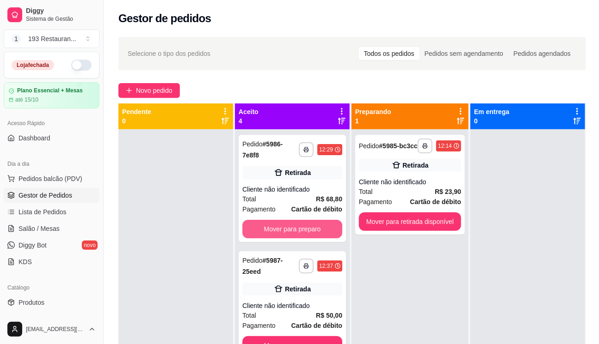
click at [320, 233] on button "Mover para preparo" at bounding box center [292, 229] width 100 height 18
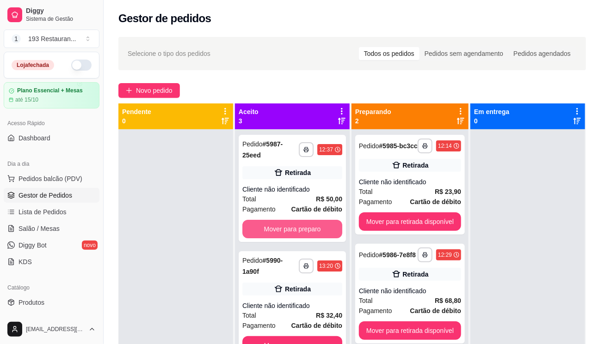
click at [320, 233] on button "Mover para preparo" at bounding box center [292, 229] width 100 height 18
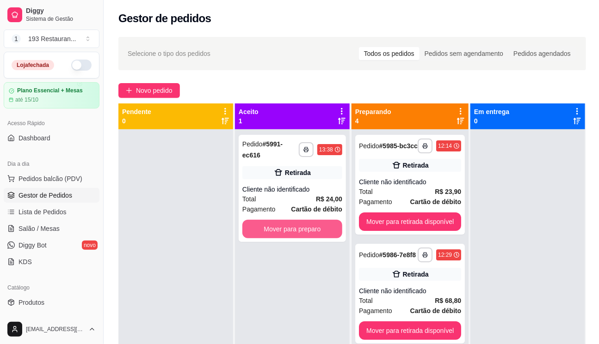
click at [320, 233] on button "Mover para preparo" at bounding box center [292, 229] width 100 height 18
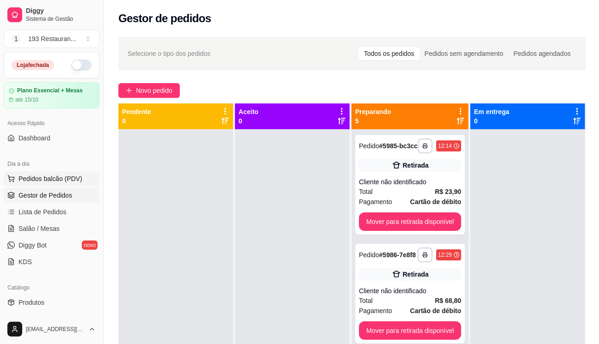
click at [39, 178] on span "Pedidos balcão (PDV)" at bounding box center [50, 178] width 64 height 9
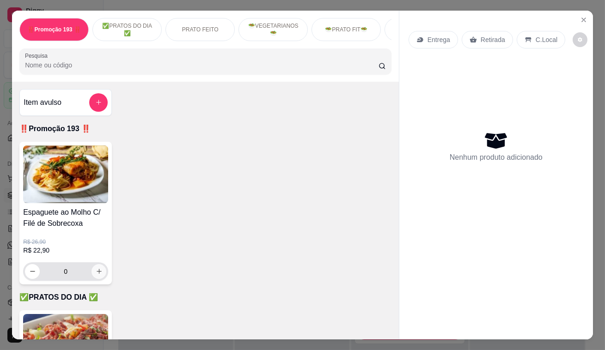
click at [96, 277] on button "increase-product-quantity" at bounding box center [99, 271] width 15 height 15
type input "1"
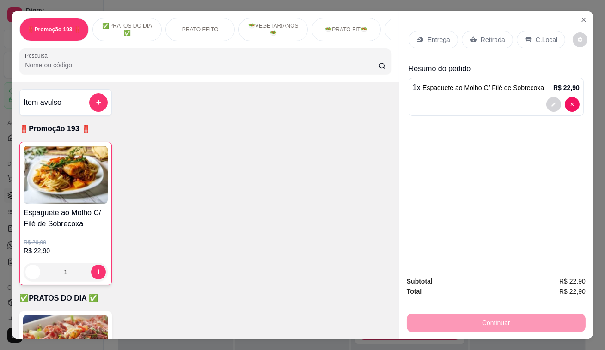
click at [486, 31] on div "Retirada" at bounding box center [487, 40] width 51 height 18
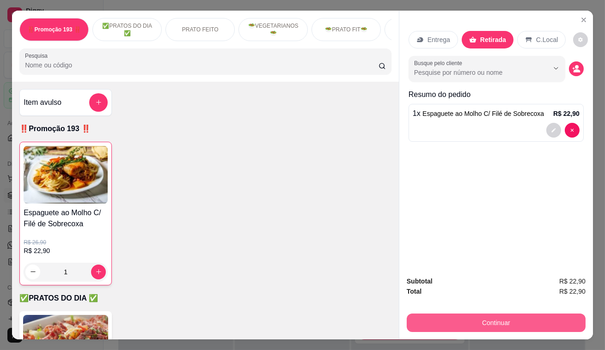
click at [478, 316] on button "Continuar" at bounding box center [496, 323] width 179 height 18
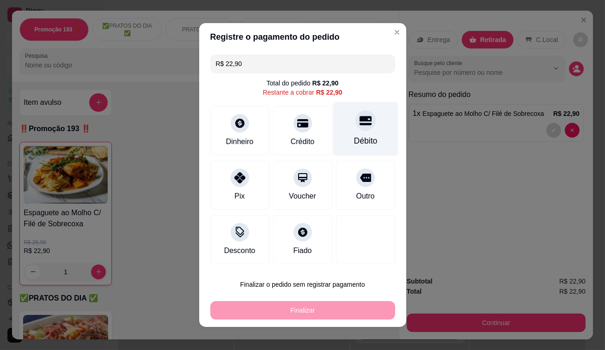
click at [362, 129] on div at bounding box center [365, 120] width 20 height 20
type input "R$ 0,00"
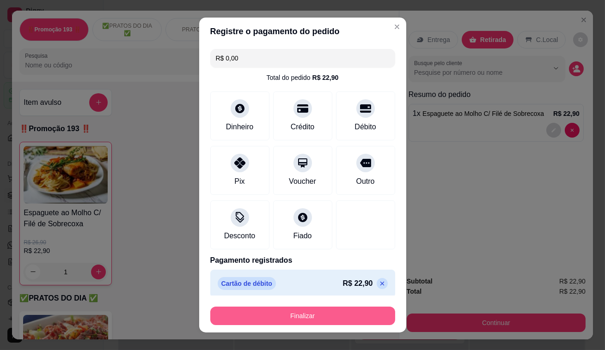
click at [328, 314] on button "Finalizar" at bounding box center [302, 316] width 185 height 18
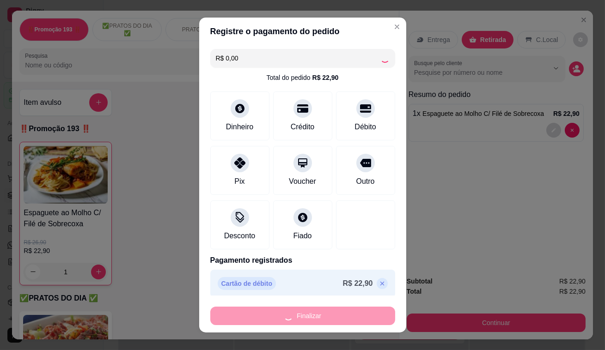
type input "0"
type input "-R$ 22,90"
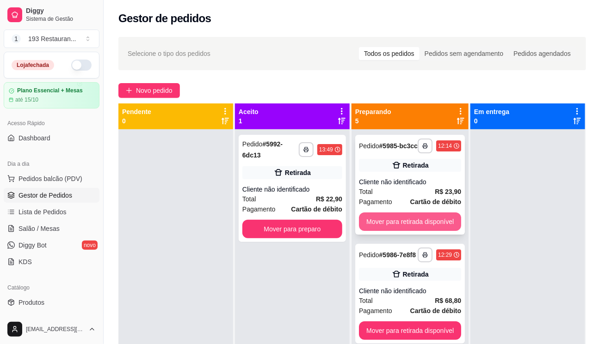
click at [425, 220] on button "Mover para retirada disponível" at bounding box center [410, 222] width 102 height 18
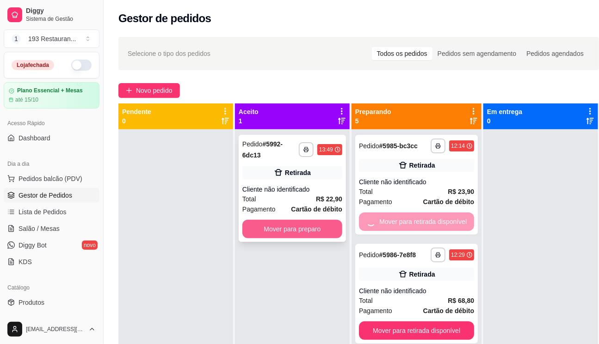
click at [285, 225] on button "Mover para preparo" at bounding box center [292, 229] width 100 height 18
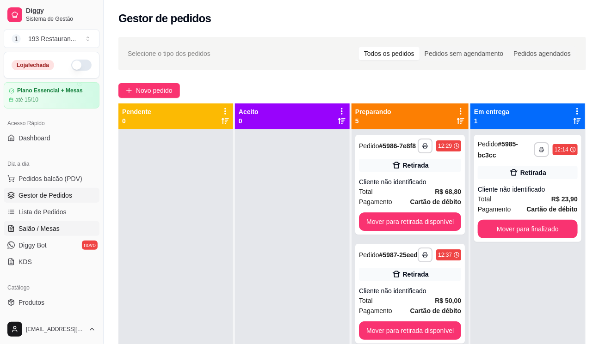
click at [42, 224] on span "Salão / Mesas" at bounding box center [38, 228] width 41 height 9
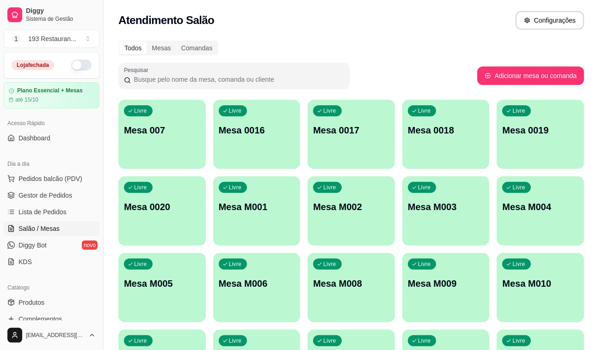
click at [165, 144] on div "Livre Mesa 007" at bounding box center [161, 129] width 87 height 58
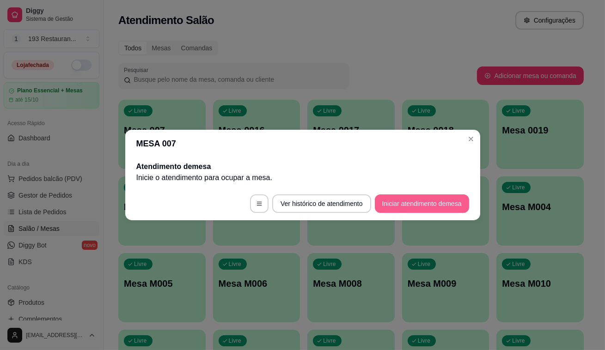
click at [406, 208] on button "Iniciar atendimento de mesa" at bounding box center [422, 204] width 94 height 18
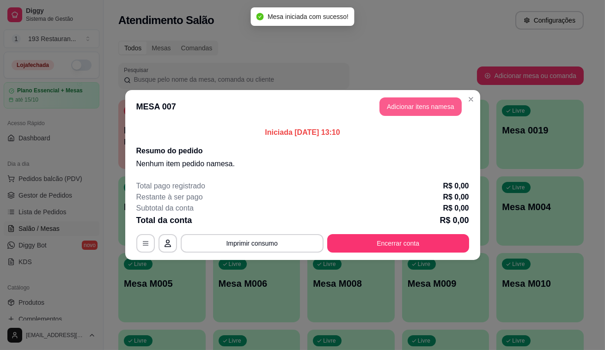
click at [435, 110] on button "Adicionar itens na mesa" at bounding box center [421, 107] width 82 height 18
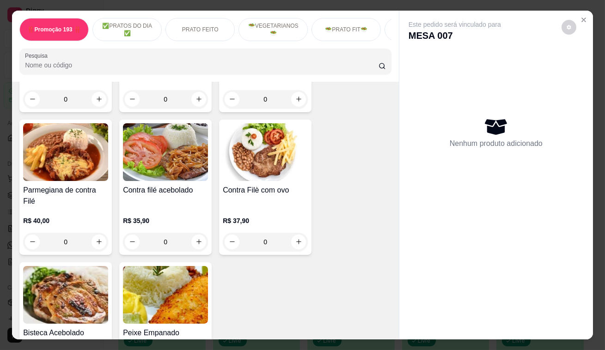
scroll to position [966, 0]
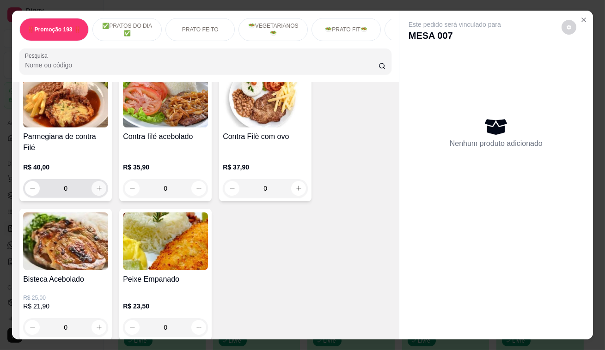
click at [99, 179] on div "0" at bounding box center [65, 188] width 81 height 18
click at [94, 183] on button "increase-product-quantity" at bounding box center [99, 188] width 15 height 15
type input "1"
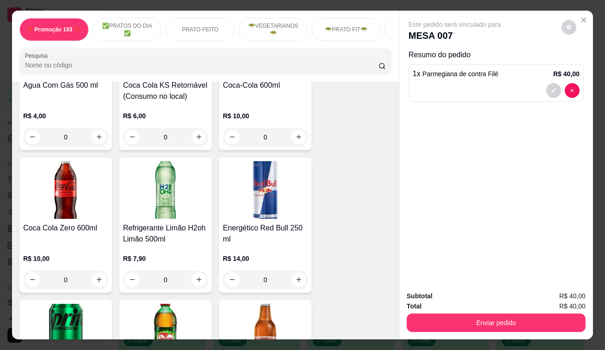
scroll to position [4119, 0]
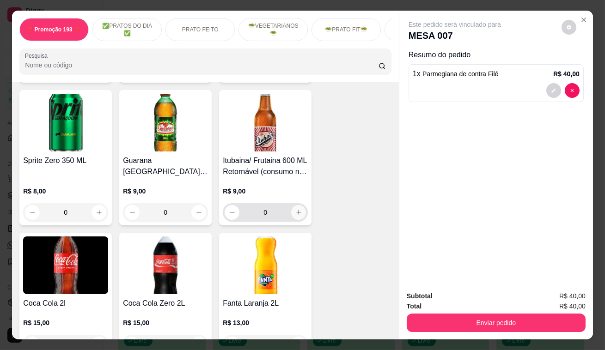
click at [296, 210] on icon "increase-product-quantity" at bounding box center [298, 212] width 5 height 5
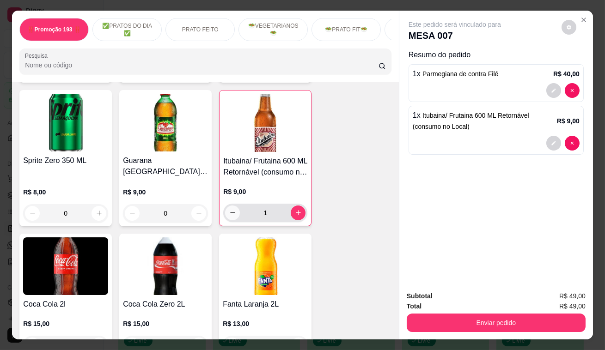
type input "1"
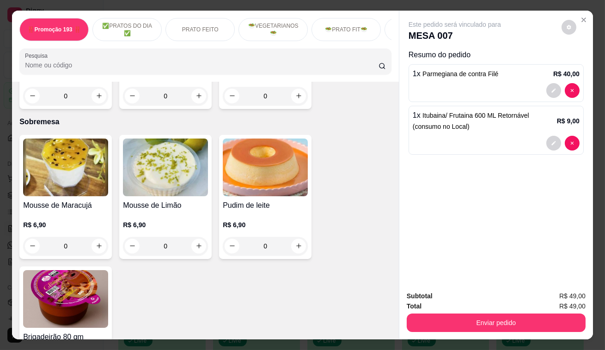
scroll to position [2914, 0]
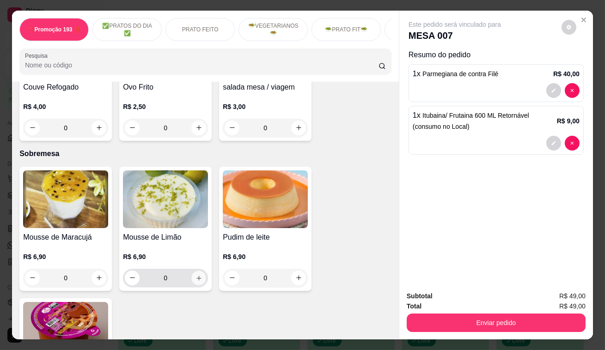
click at [196, 275] on icon "increase-product-quantity" at bounding box center [199, 278] width 7 height 7
type input "1"
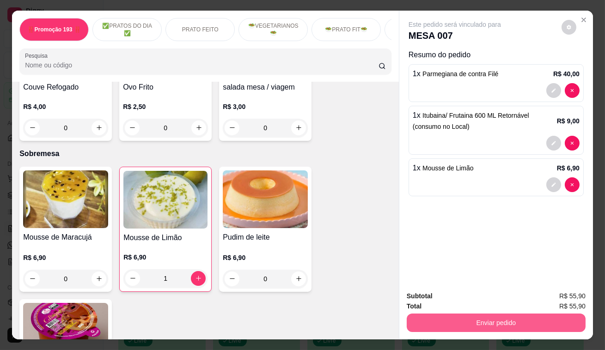
click at [536, 314] on button "Enviar pedido" at bounding box center [496, 323] width 179 height 18
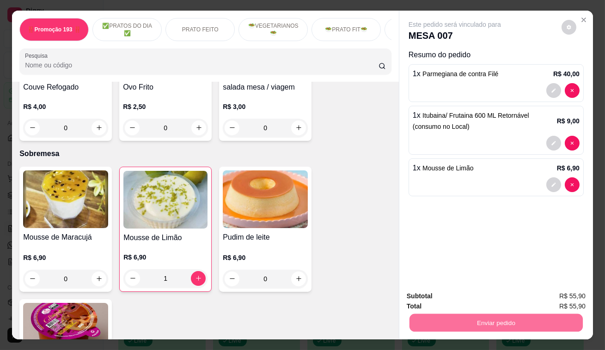
click at [554, 294] on button "Enviar pedido" at bounding box center [562, 296] width 51 height 17
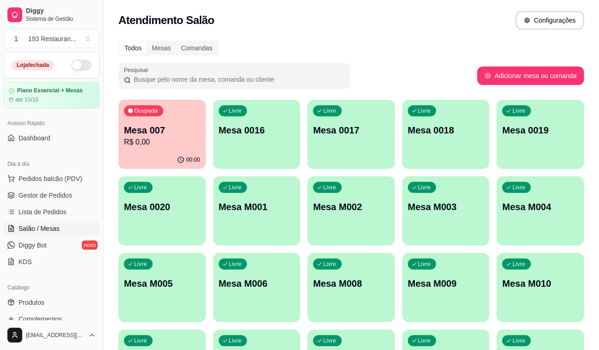
click at [475, 107] on div "Livre Mesa 0018" at bounding box center [445, 129] width 87 height 58
click at [464, 283] on p "Mesa M009" at bounding box center [446, 283] width 76 height 13
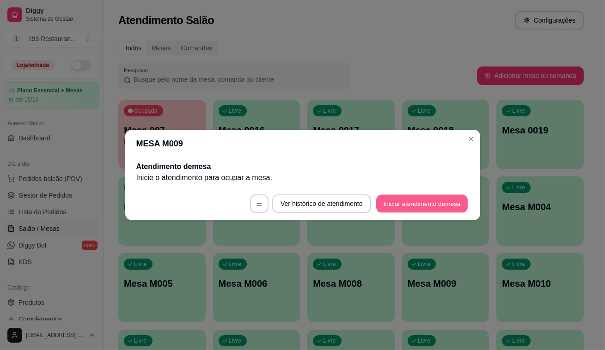
click at [437, 206] on button "Iniciar atendimento de mesa" at bounding box center [422, 204] width 92 height 18
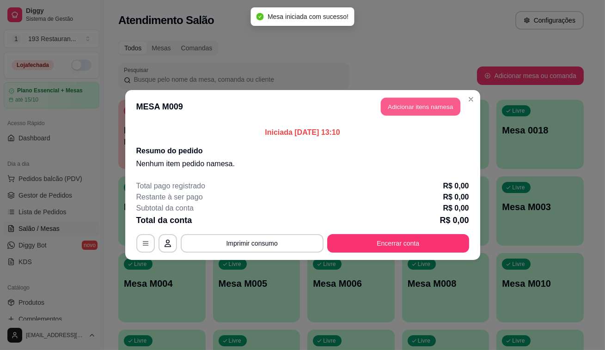
click at [405, 112] on button "Adicionar itens na mesa" at bounding box center [421, 107] width 80 height 18
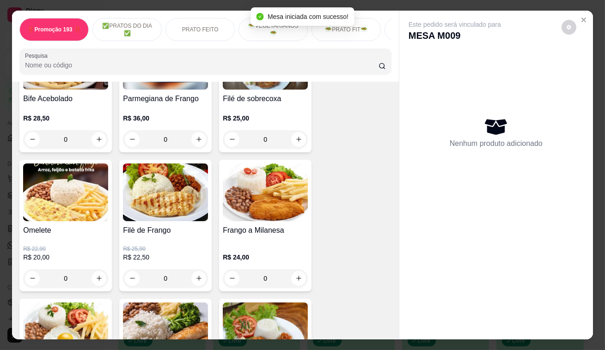
scroll to position [462, 0]
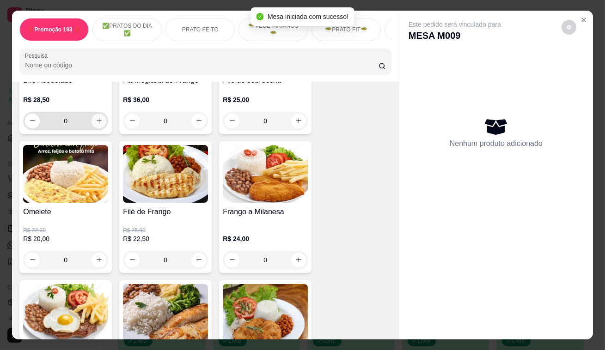
click at [92, 127] on button "increase-product-quantity" at bounding box center [99, 121] width 15 height 15
type input "1"
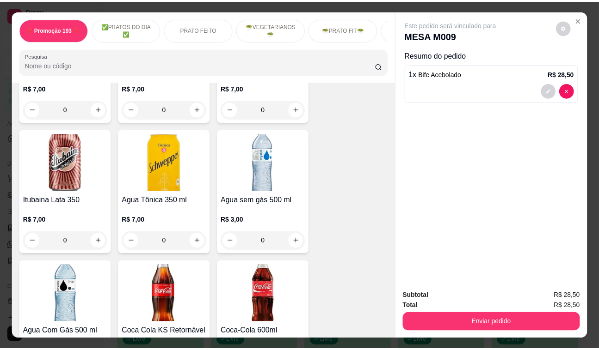
scroll to position [3656, 0]
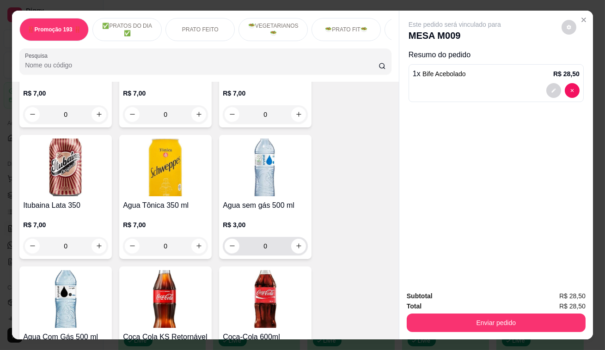
click at [295, 243] on icon "increase-product-quantity" at bounding box center [298, 246] width 7 height 7
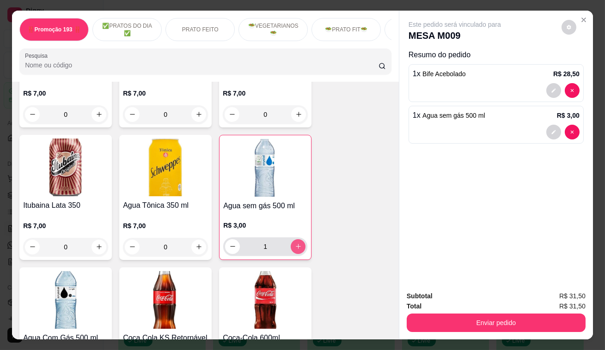
type input "1"
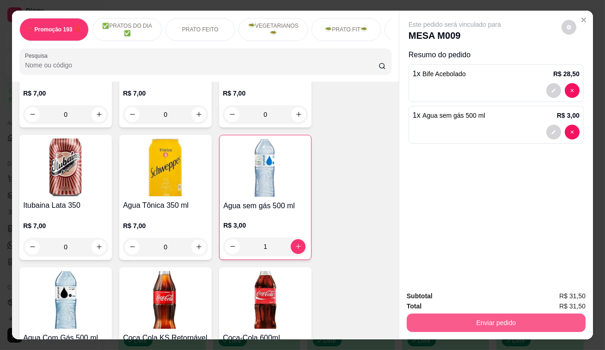
click at [470, 322] on button "Enviar pedido" at bounding box center [496, 323] width 179 height 18
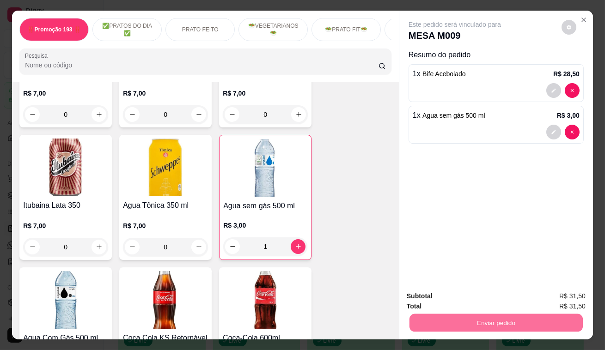
click at [567, 295] on button "Enviar pedido" at bounding box center [562, 297] width 52 height 18
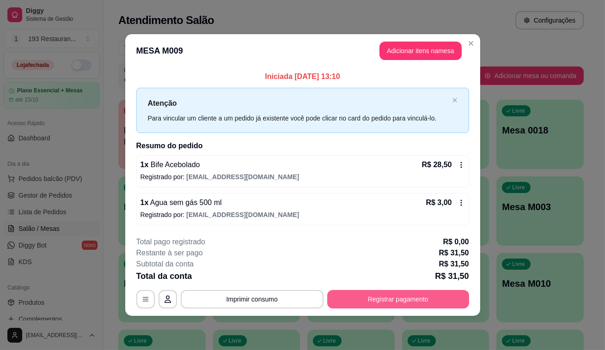
click at [375, 300] on button "Registrar pagamento" at bounding box center [398, 299] width 142 height 18
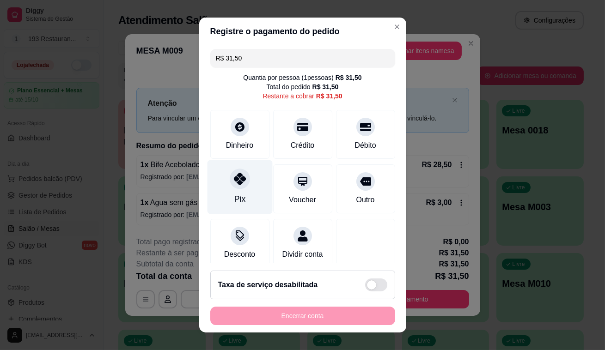
click at [241, 184] on div at bounding box center [240, 179] width 20 height 20
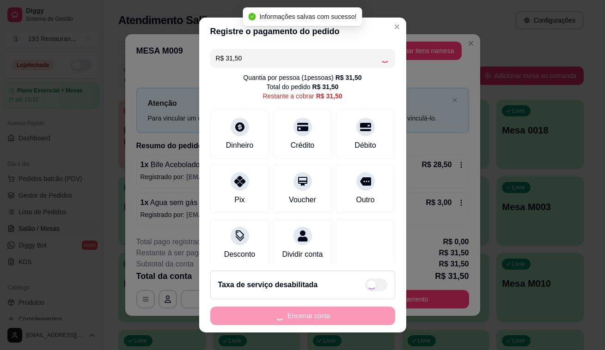
type input "R$ 0,00"
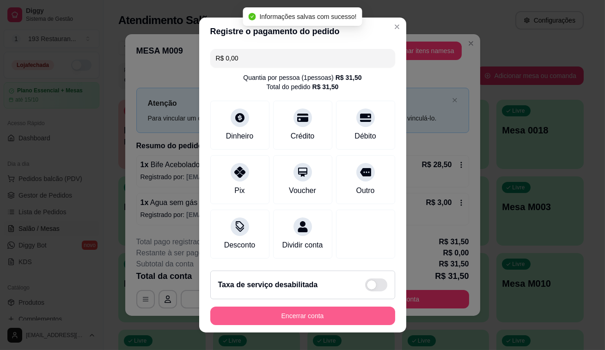
click at [316, 318] on button "Encerrar conta" at bounding box center [302, 316] width 185 height 18
